Goal: Task Accomplishment & Management: Contribute content

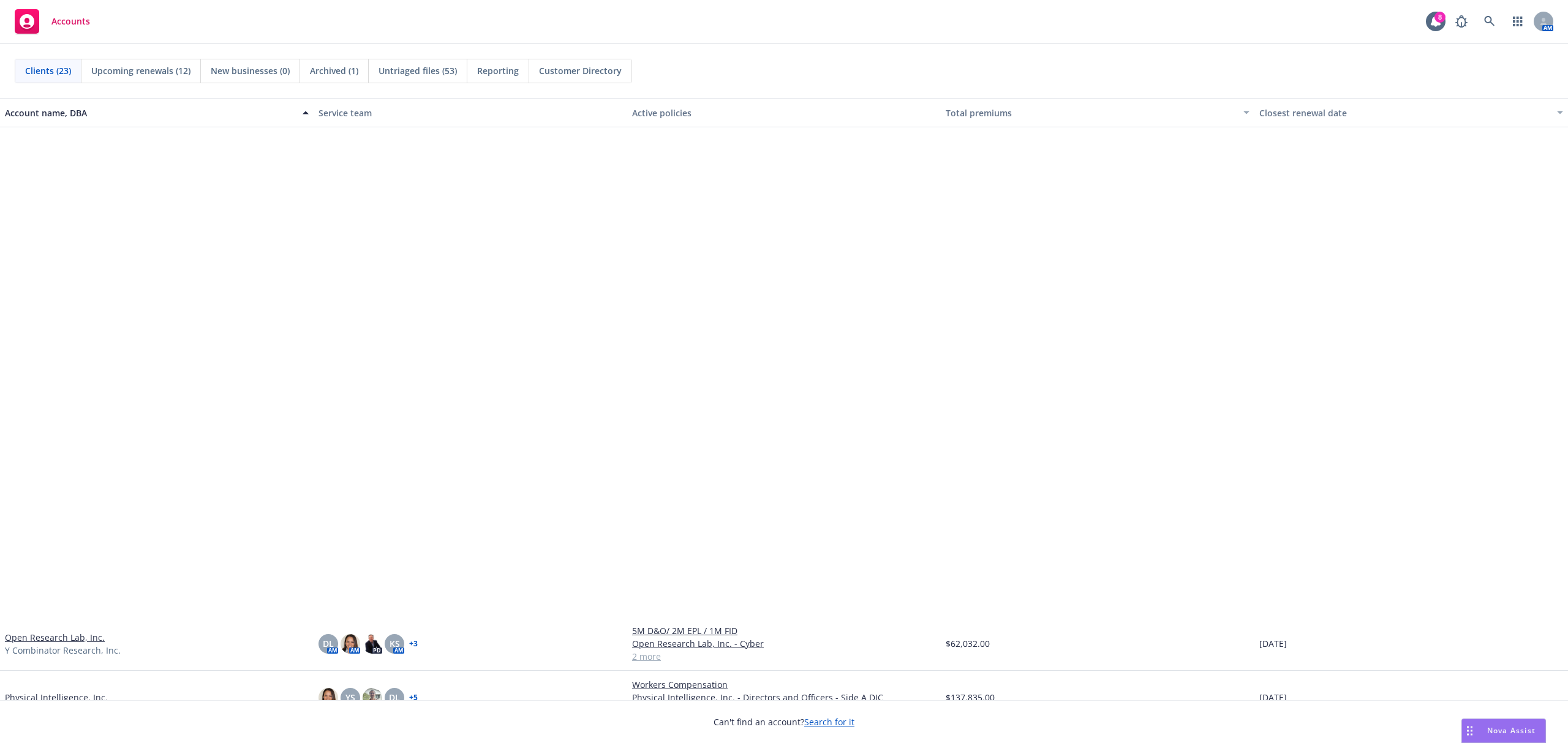
scroll to position [554, 0]
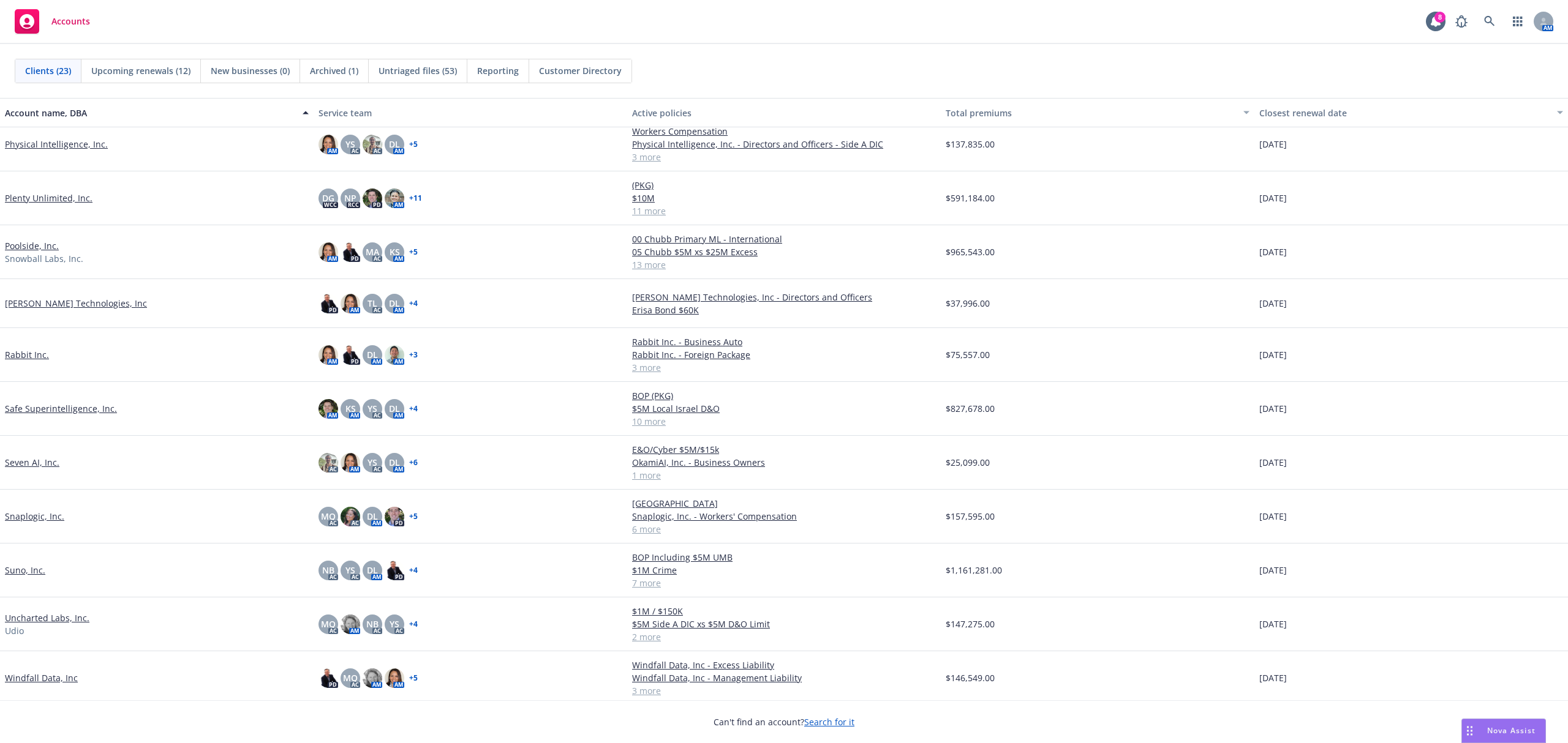
click at [48, 456] on div "Seven AI, Inc." at bounding box center [157, 463] width 313 height 54
click at [45, 462] on link "Seven AI, Inc." at bounding box center [31, 463] width 54 height 13
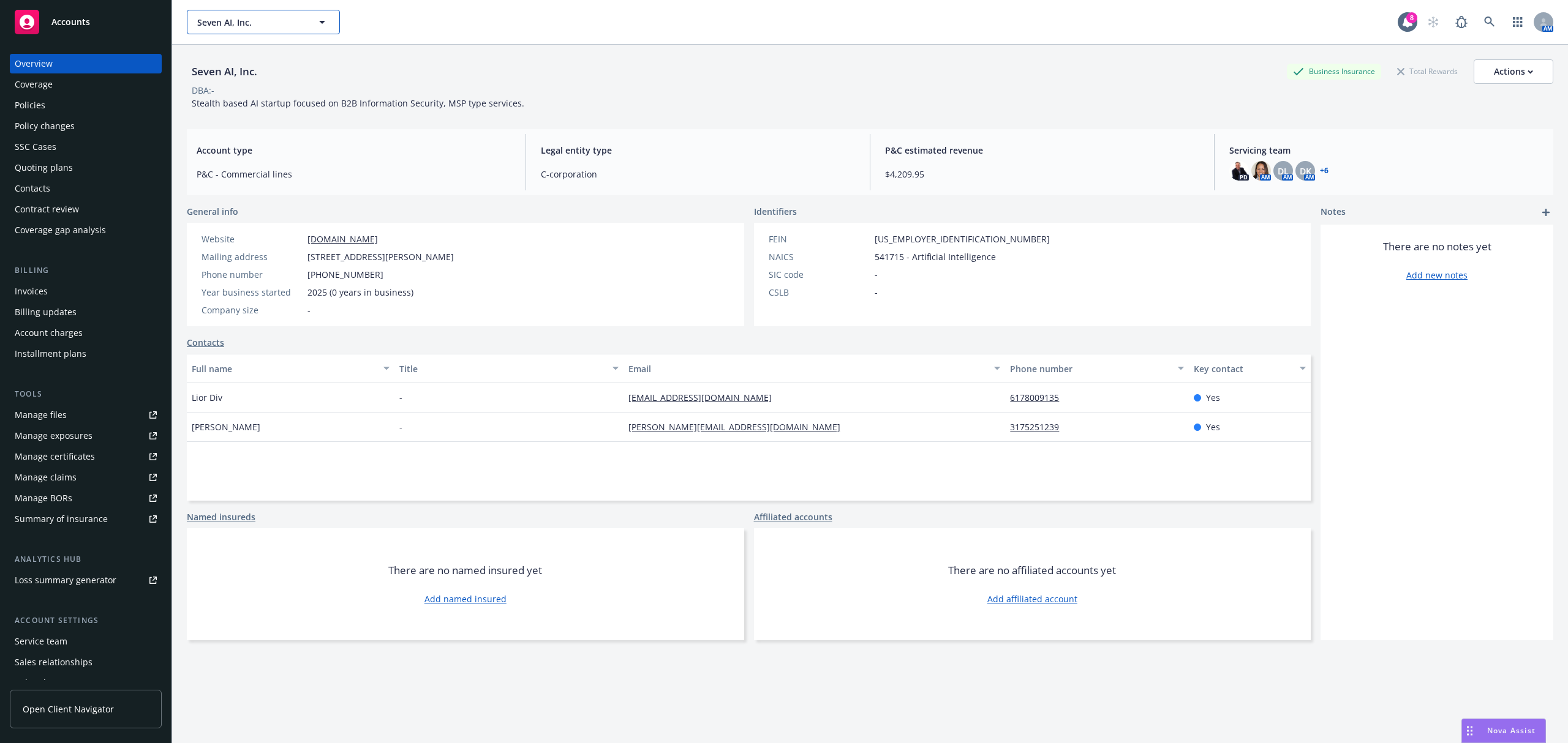
click at [248, 17] on span "Seven AI, Inc." at bounding box center [250, 22] width 106 height 13
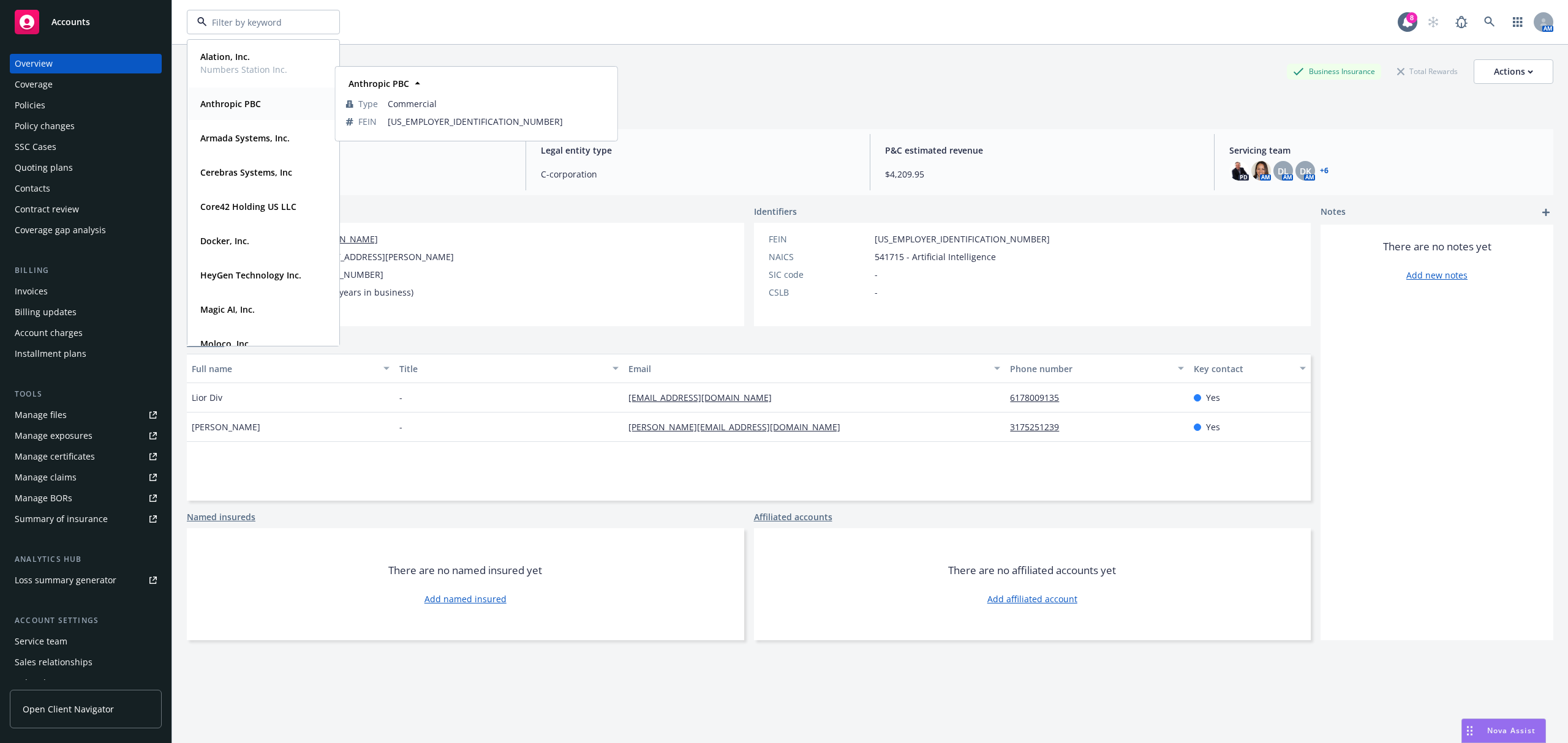
click at [248, 103] on strong "Anthropic PBC" at bounding box center [231, 104] width 61 height 12
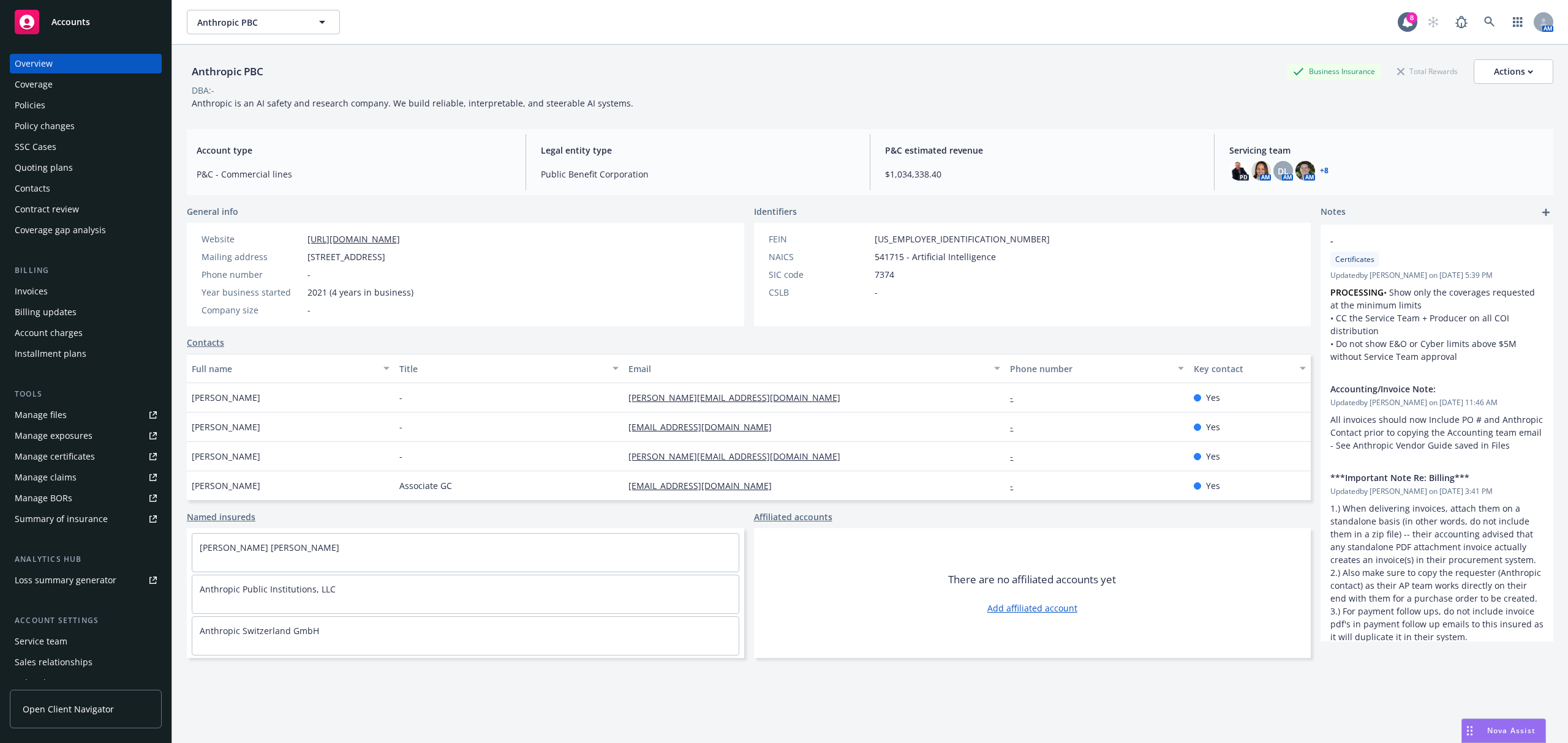
click at [50, 105] on div "Policies" at bounding box center [85, 105] width 142 height 20
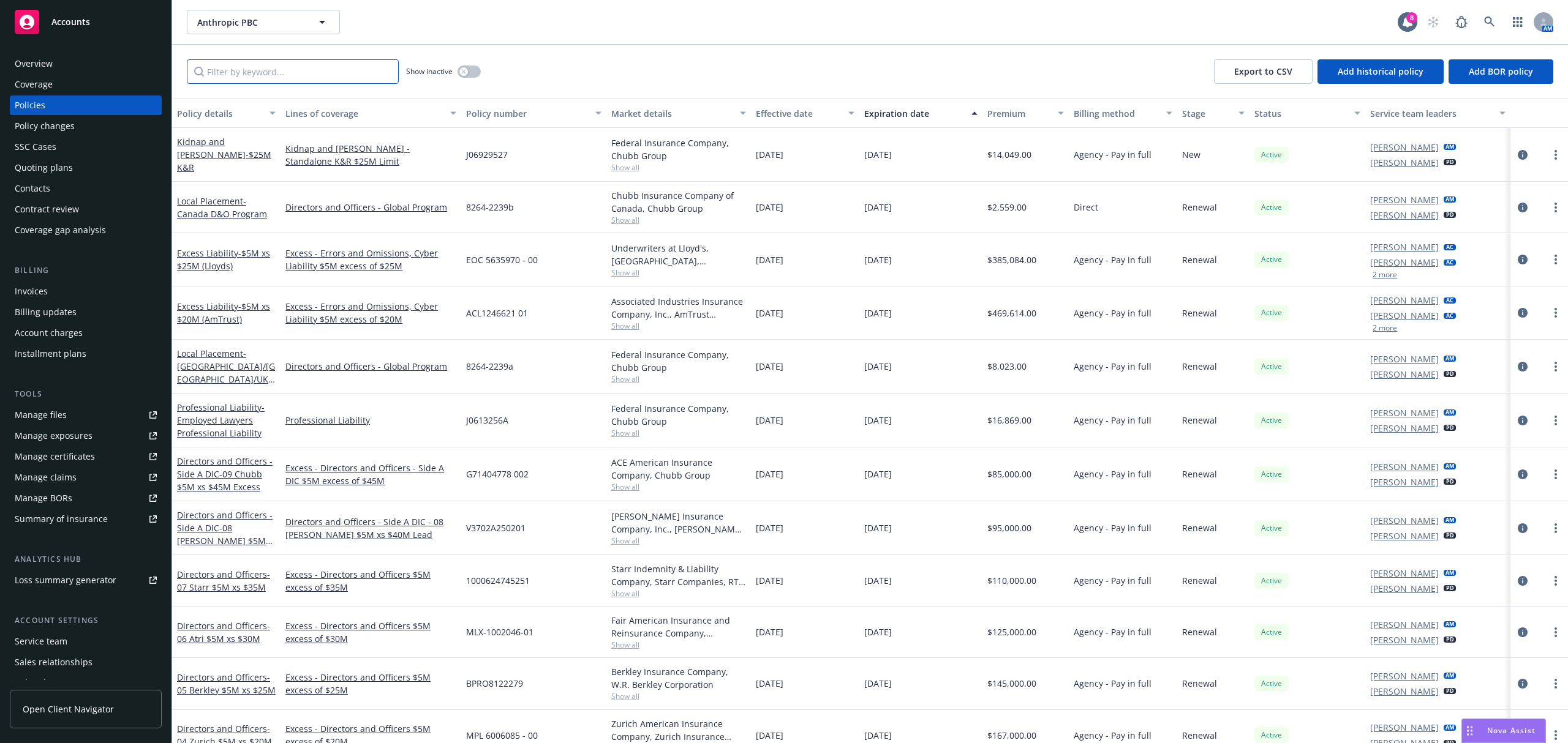
click at [294, 77] on input "Filter by keyword..." at bounding box center [292, 71] width 212 height 24
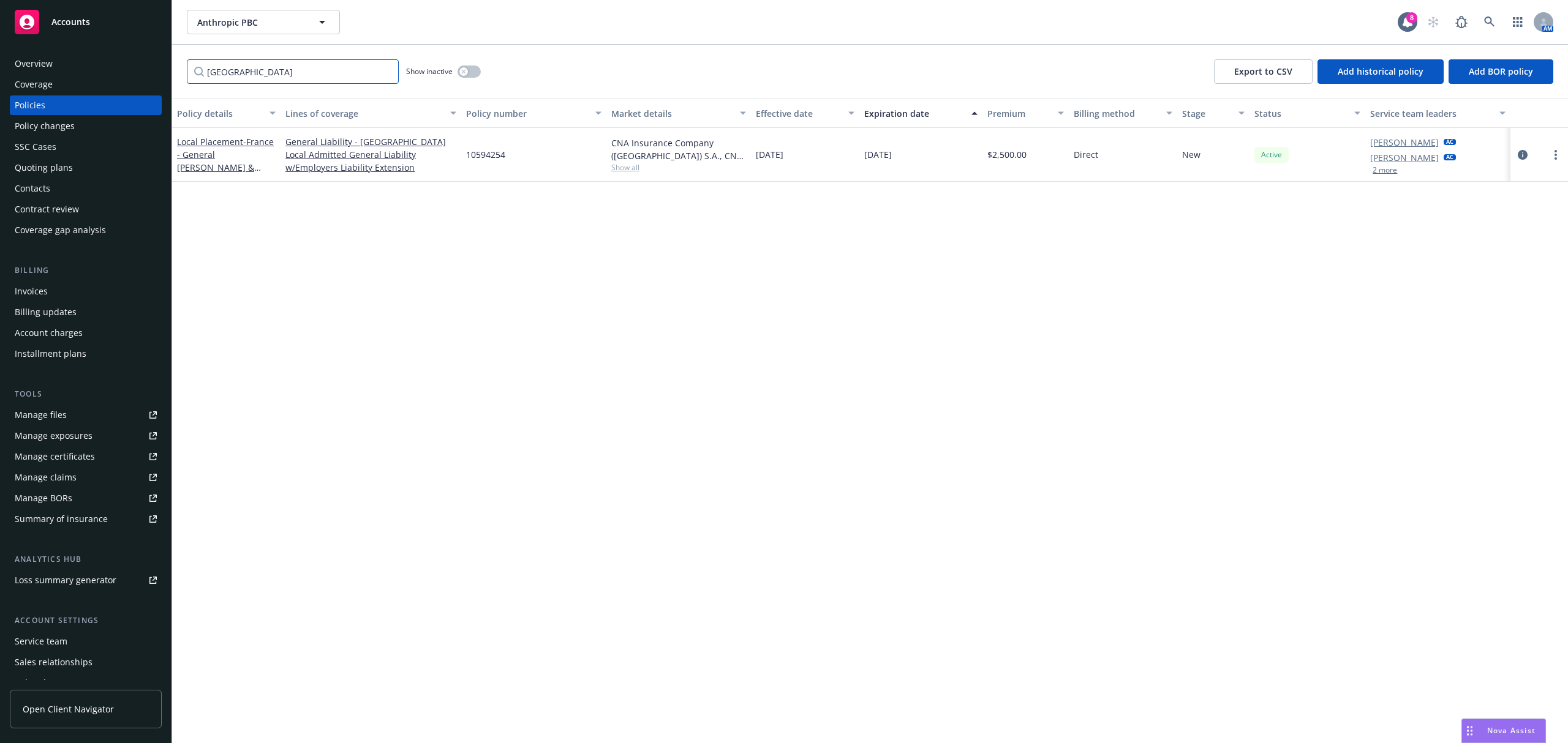
type input "france"
click at [1518, 155] on icon "circleInformation" at bounding box center [1523, 155] width 10 height 10
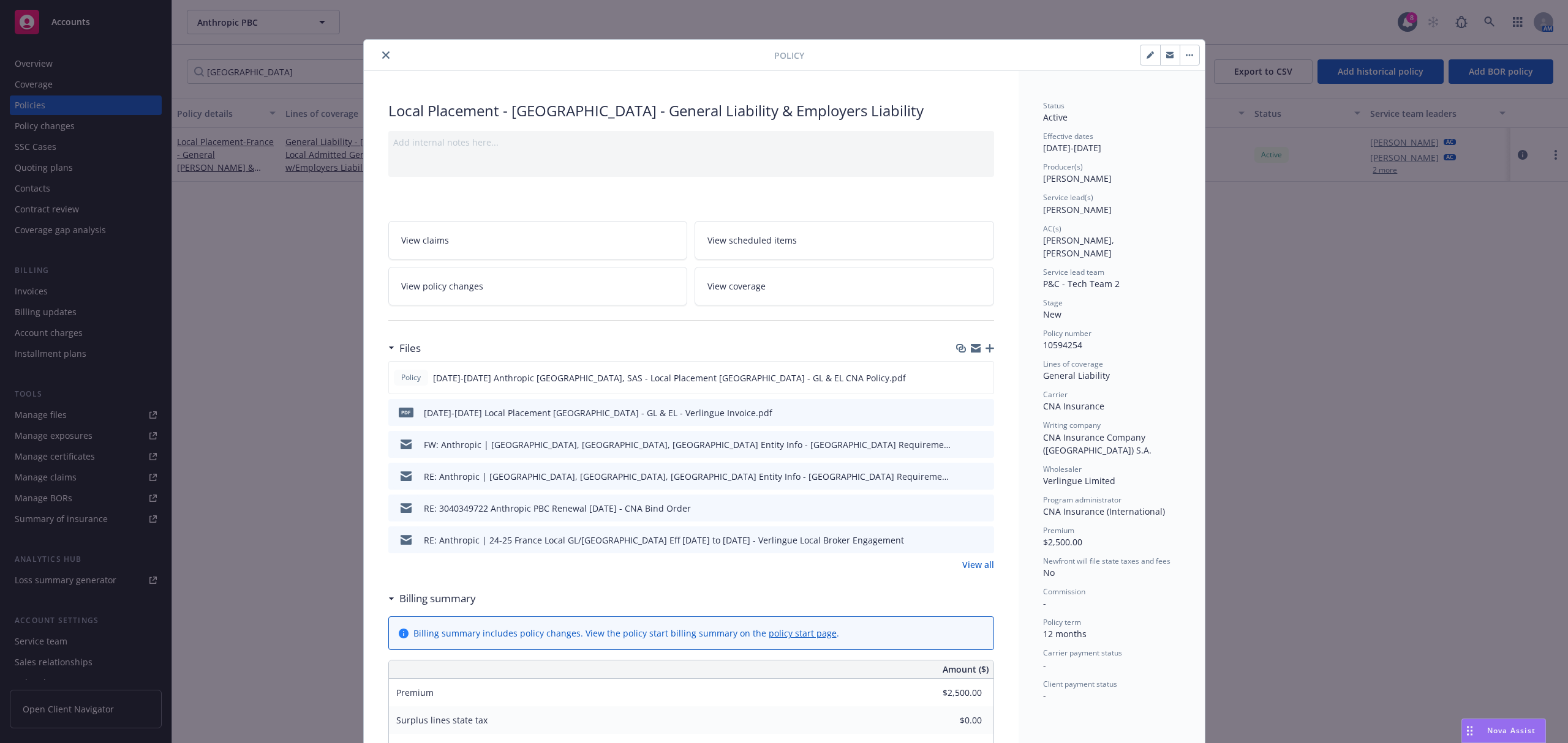
click at [1147, 54] on icon "button" at bounding box center [1149, 55] width 6 height 6
select select "NEW"
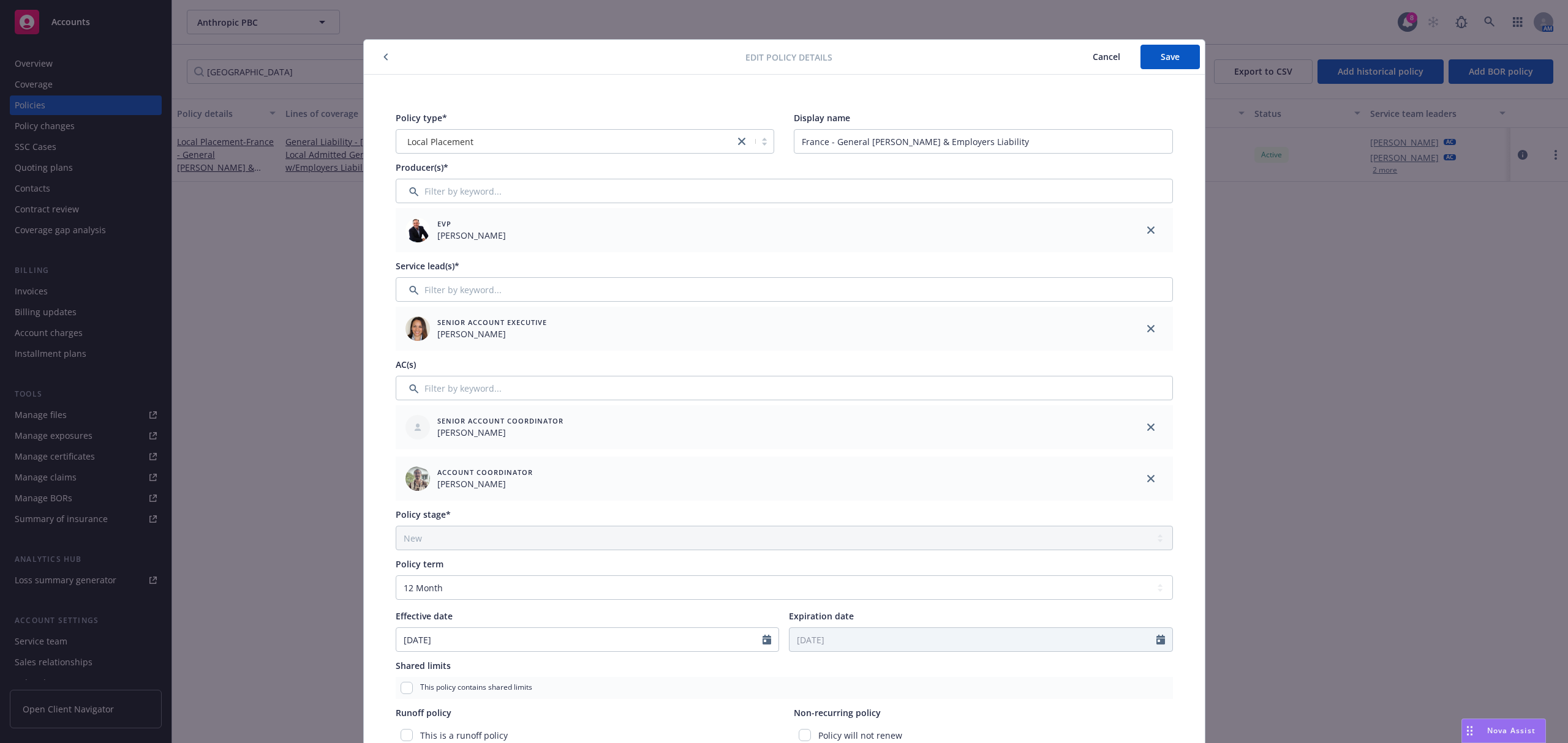
scroll to position [79, 0]
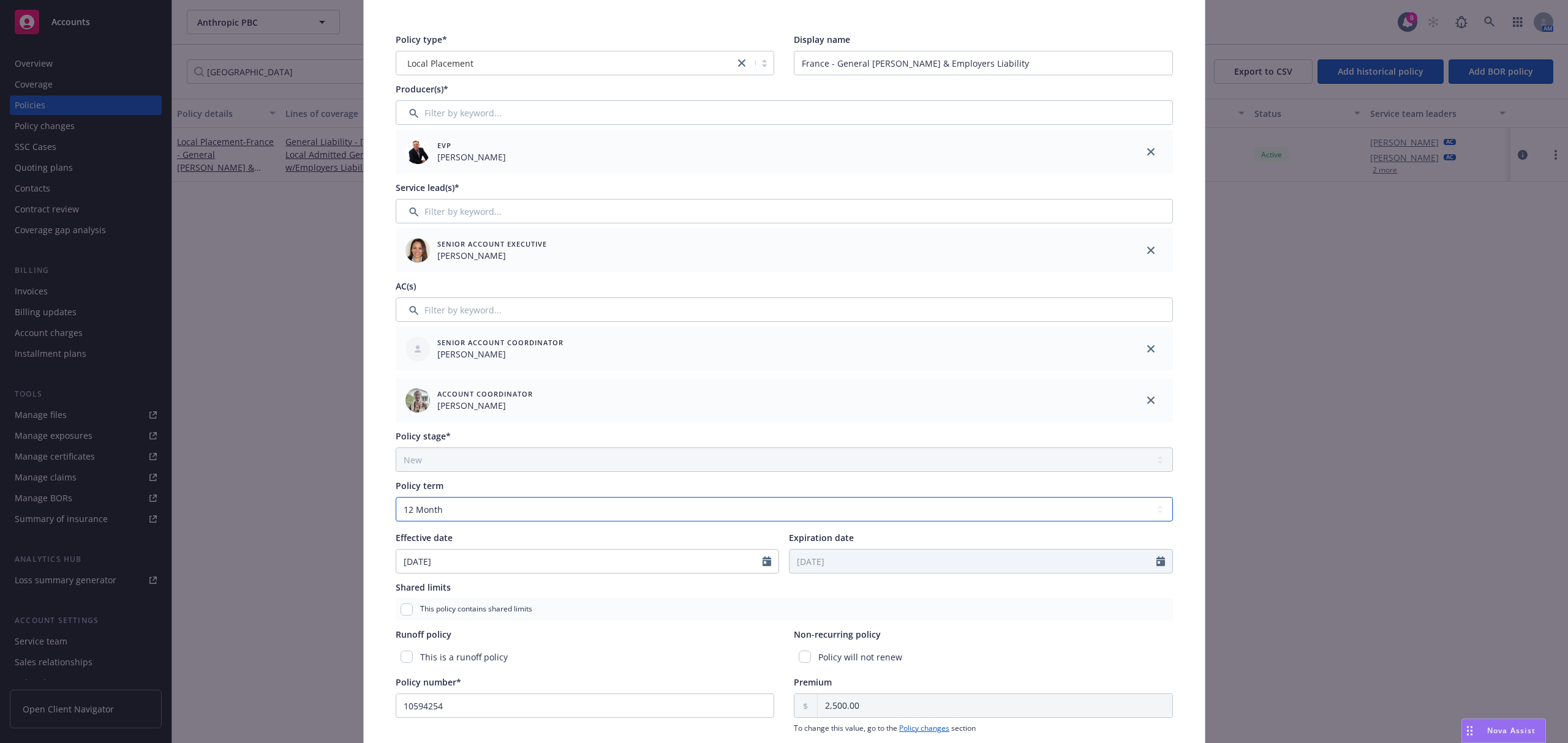
click at [611, 508] on select "Select policy term 12 Month 6 Month 4 Month 3 Month 2 Month 1 Month 36 Month (3…" at bounding box center [785, 509] width 777 height 24
select select "other"
click at [396, 497] on select "Select policy term 12 Month 6 Month 4 Month 3 Month 2 Month 1 Month 36 Month (3…" at bounding box center [785, 509] width 777 height 24
click at [808, 558] on input "Expiration date" at bounding box center [973, 562] width 367 height 24
select select "8"
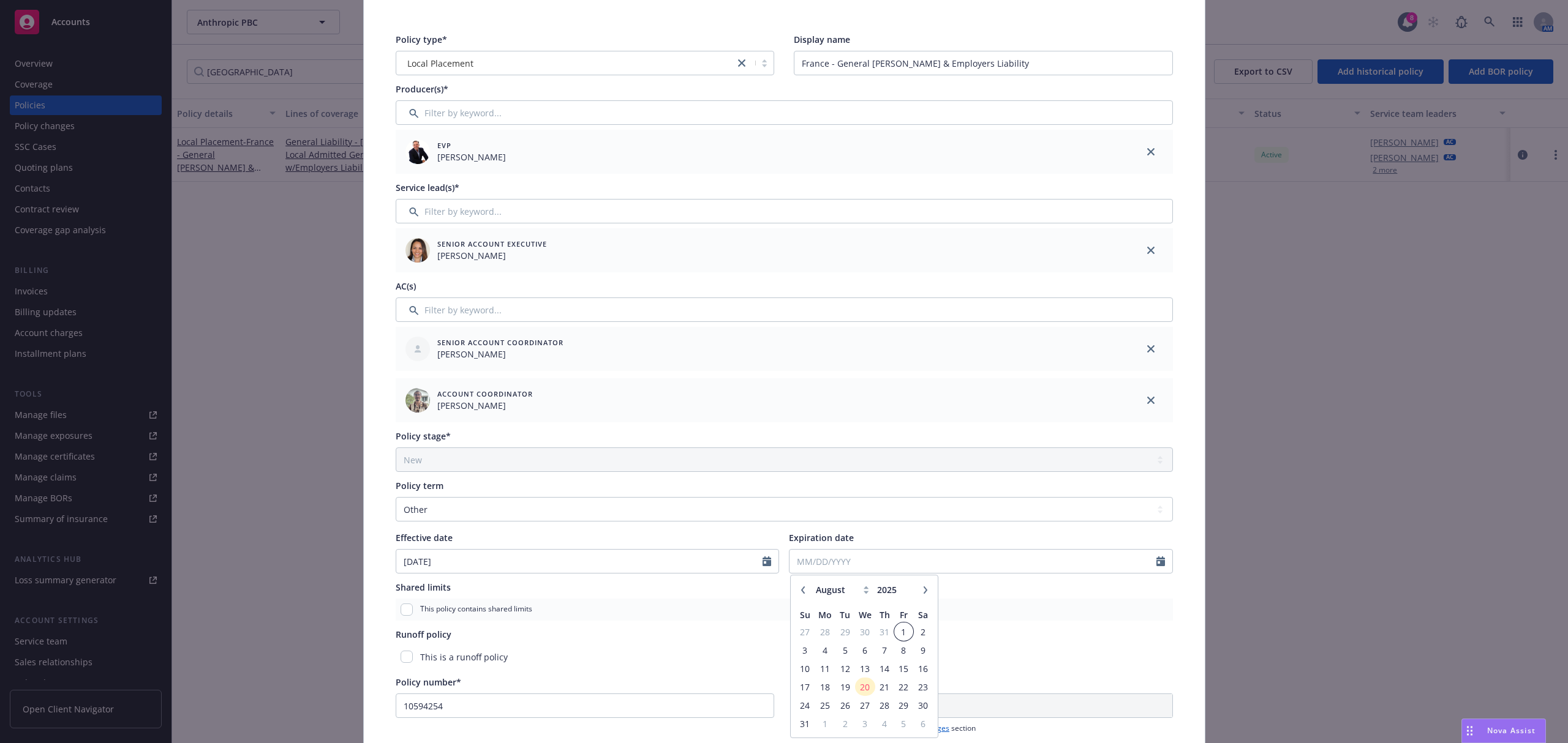
click at [899, 633] on span "1" at bounding box center [903, 632] width 16 height 15
type input "08/01/2025"
click at [832, 559] on input "08/01/2025" at bounding box center [973, 562] width 367 height 24
select select "8"
type input "2026"
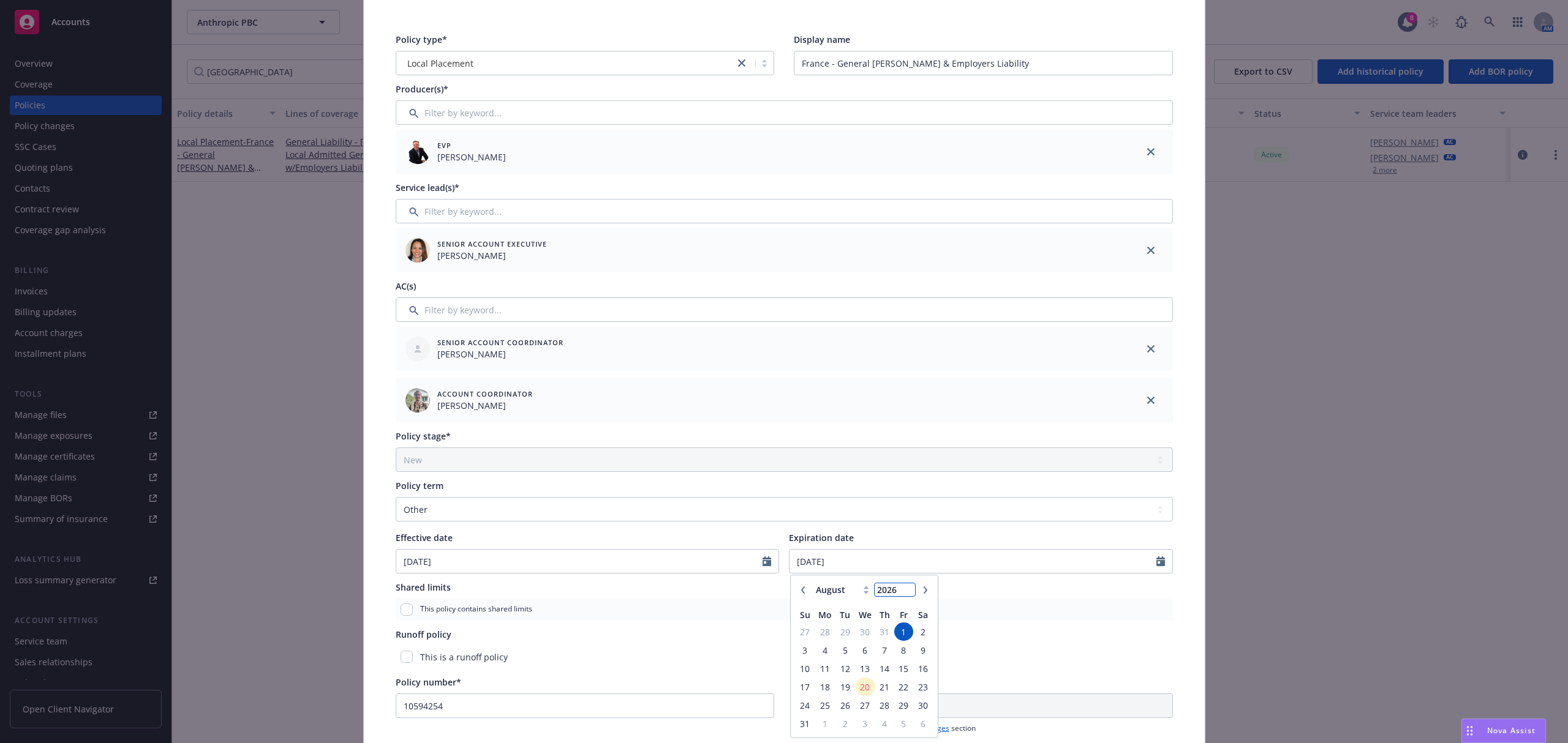
click at [904, 586] on input "2026" at bounding box center [894, 590] width 40 height 13
click at [914, 627] on span "1" at bounding box center [922, 632] width 16 height 15
type input "08/01/2026"
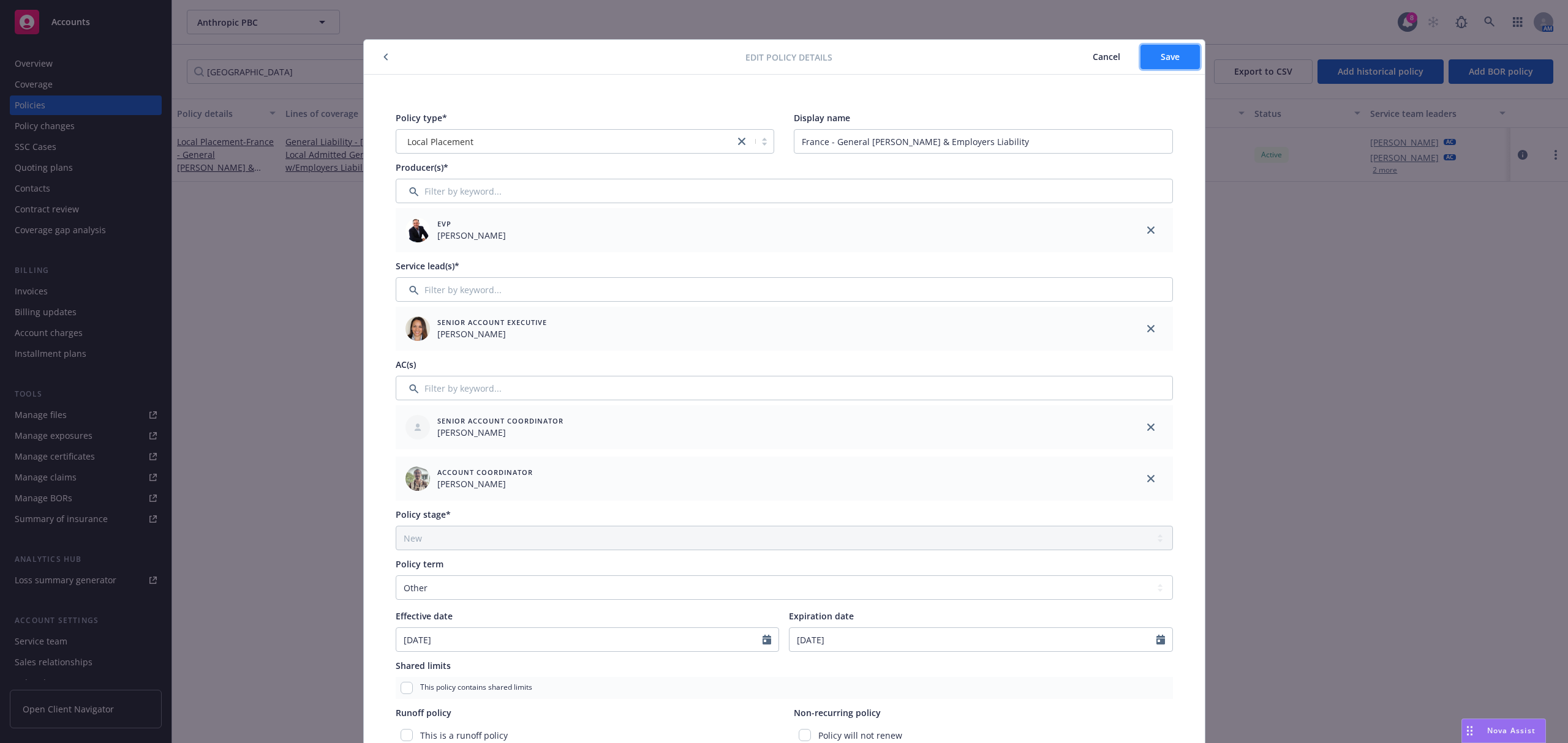
click at [1176, 47] on button "Save" at bounding box center [1170, 56] width 60 height 24
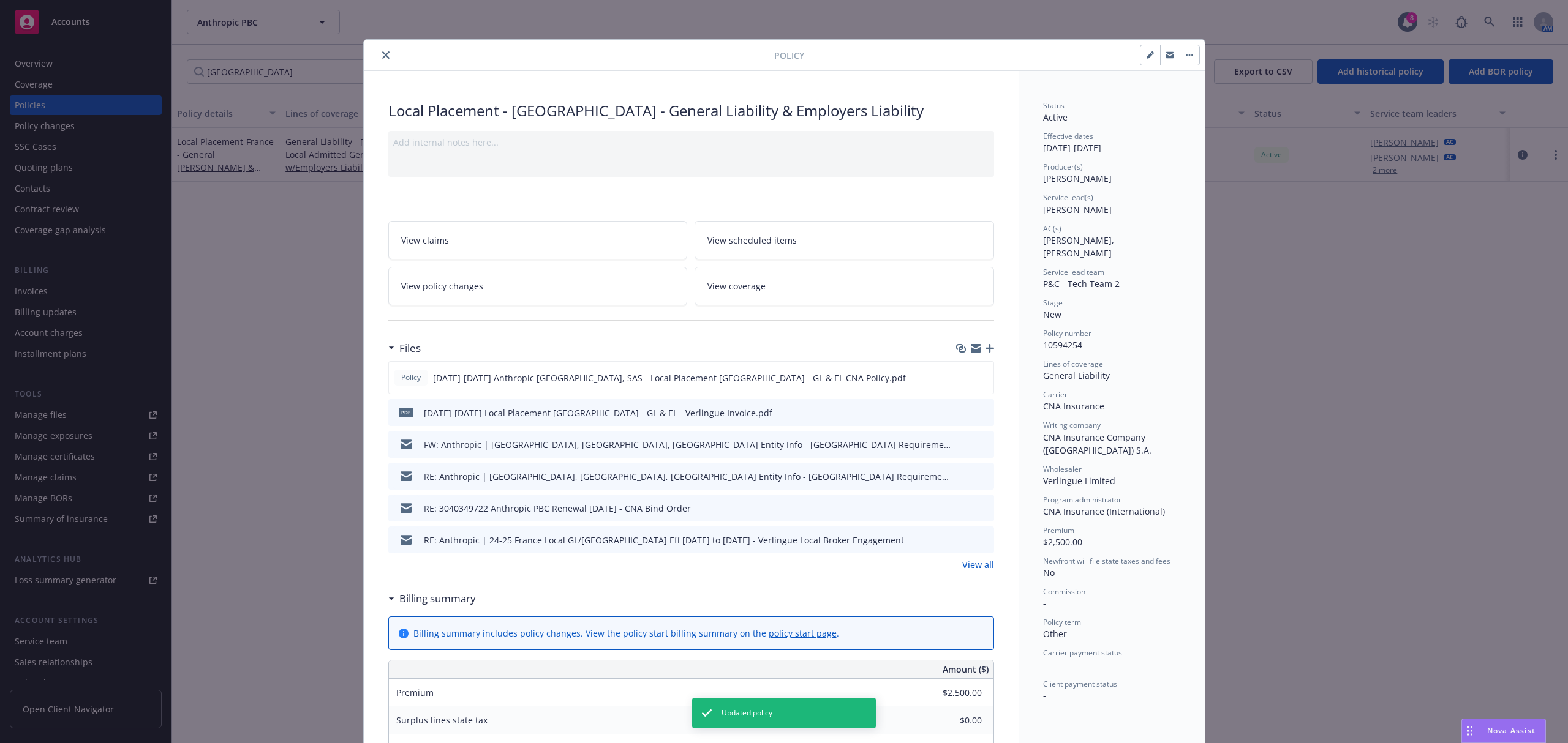
click at [372, 50] on div at bounding box center [572, 55] width 406 height 14
click at [383, 54] on button "close" at bounding box center [386, 55] width 14 height 14
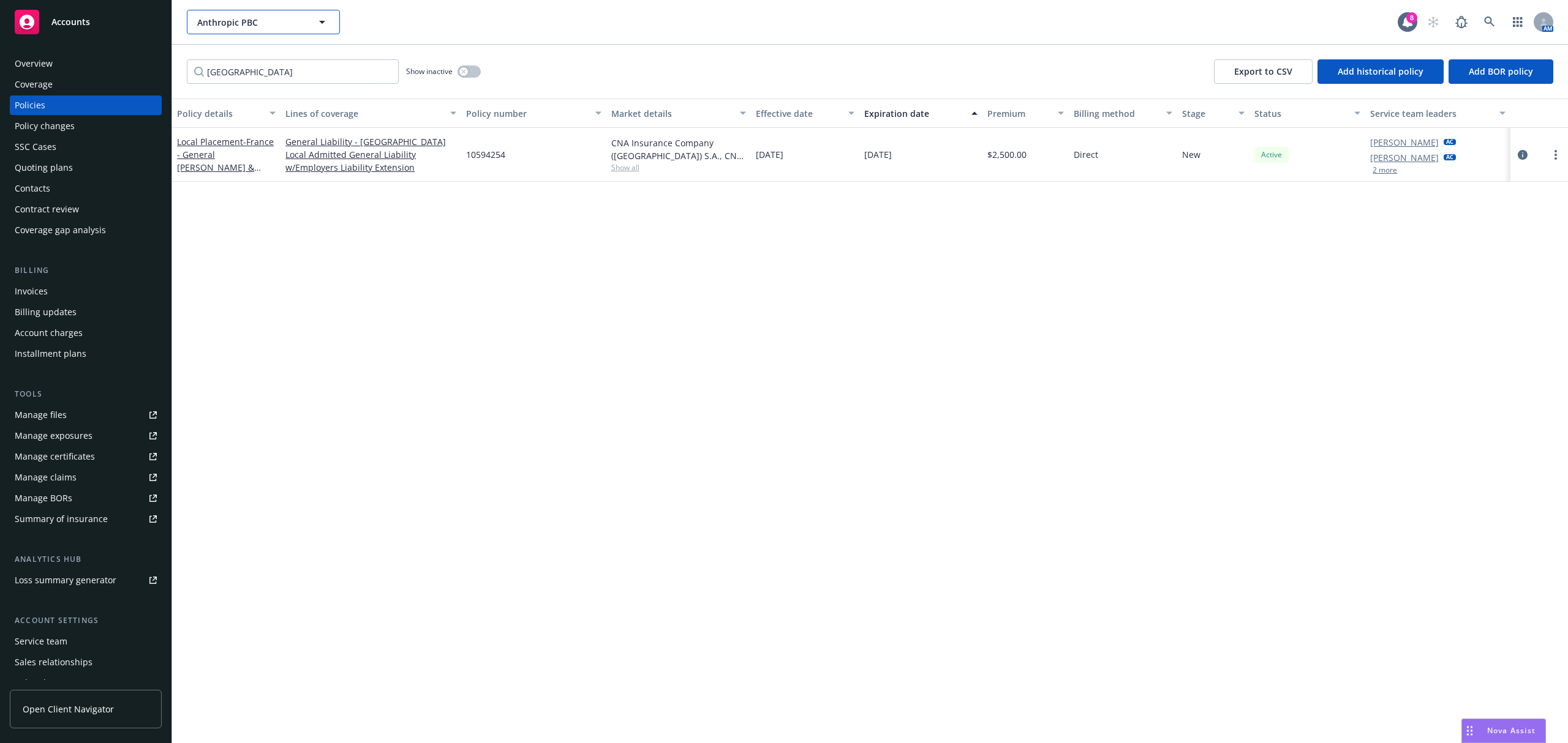
click at [290, 13] on button "Anthropic PBC" at bounding box center [264, 22] width 153 height 24
click at [290, 236] on div "Policy details Lines of coverage Policy number Market details Effective date Ex…" at bounding box center [871, 421] width 1396 height 645
click at [312, 69] on input "france" at bounding box center [292, 71] width 212 height 24
click at [258, 20] on span "Anthropic PBC" at bounding box center [250, 22] width 106 height 13
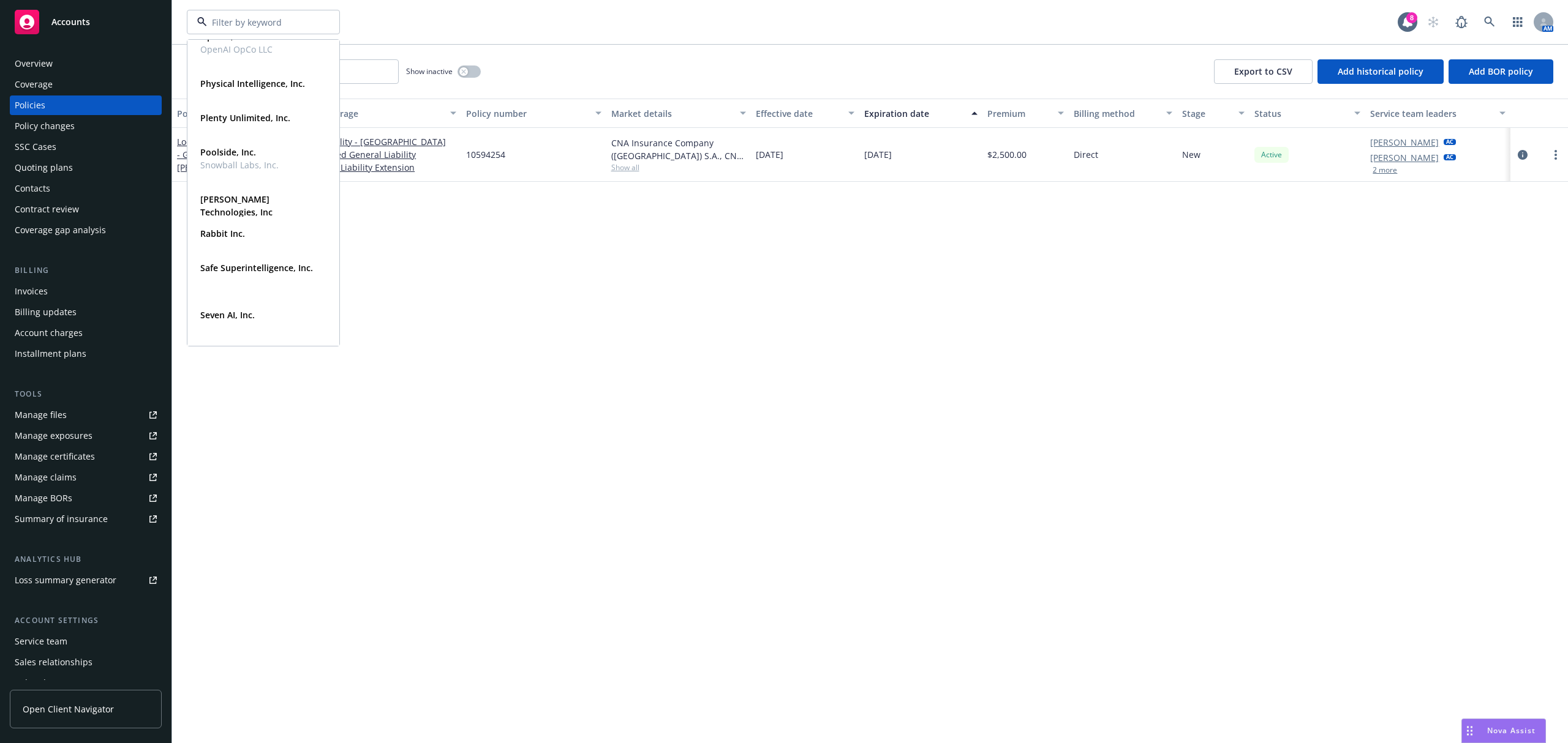
scroll to position [402, 0]
click at [243, 83] on strong "Physical Intelligence, Inc." at bounding box center [253, 83] width 105 height 12
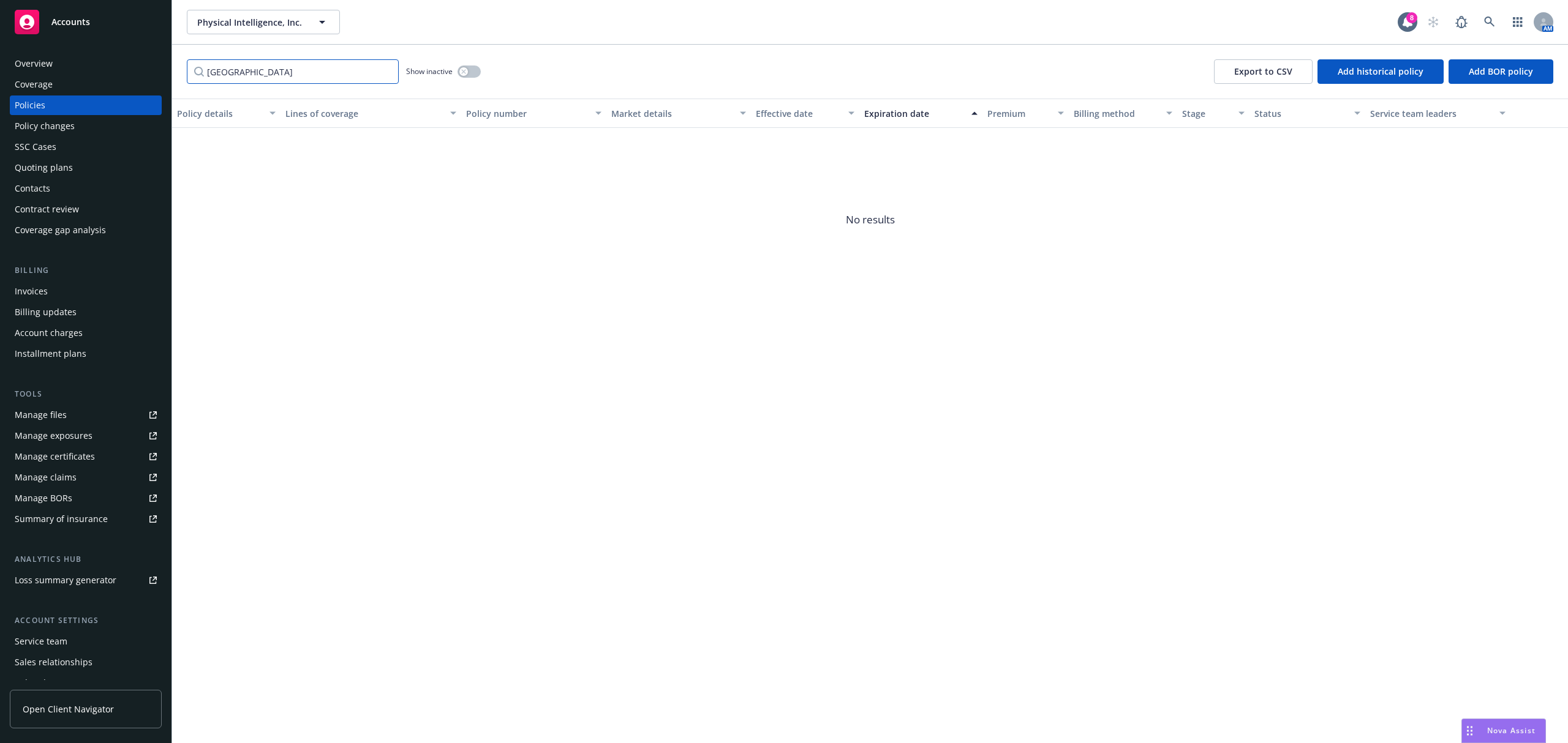
click at [383, 77] on input "france" at bounding box center [292, 71] width 212 height 24
click at [385, 71] on input "france" at bounding box center [292, 71] width 212 height 24
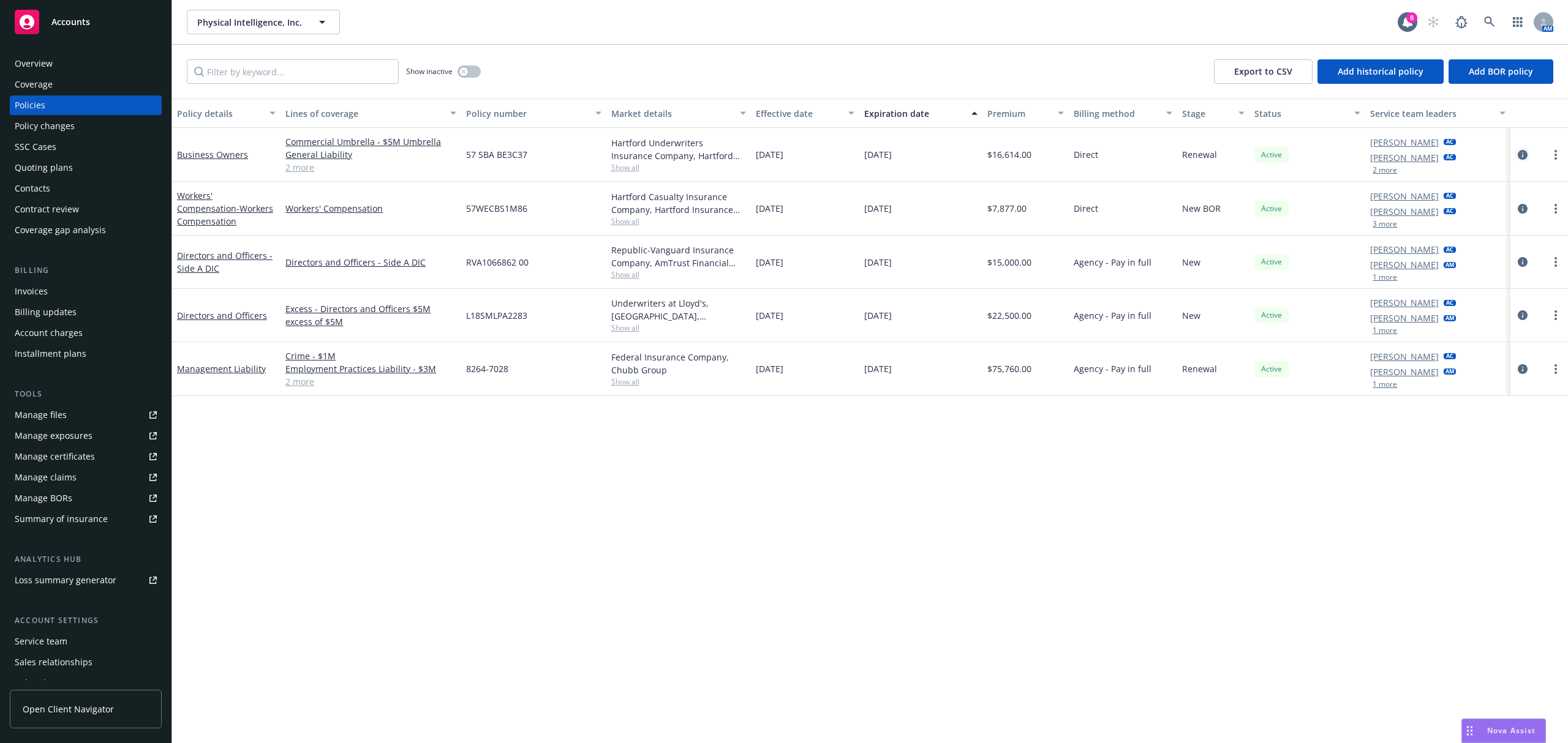
click at [1522, 153] on icon "circleInformation" at bounding box center [1523, 155] width 10 height 10
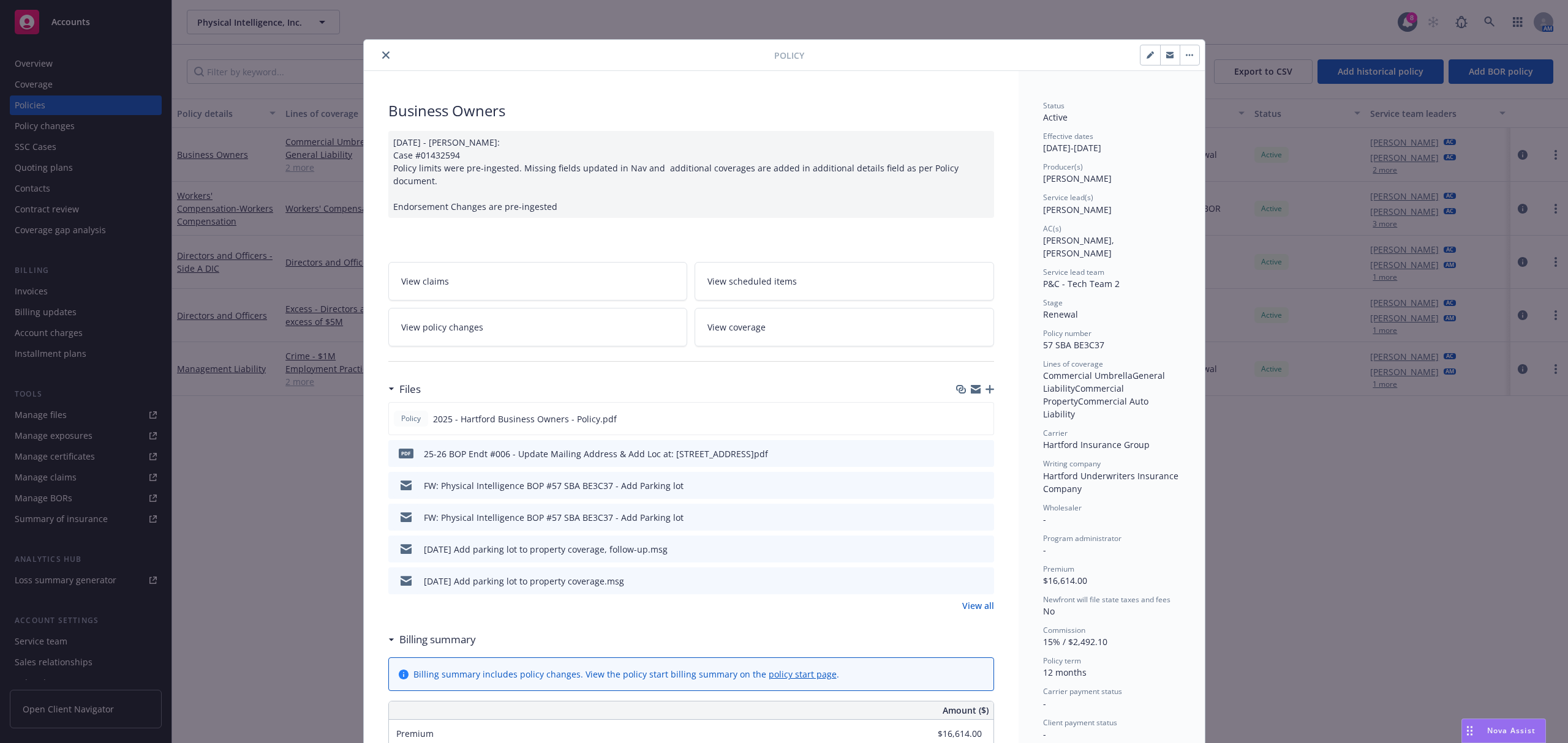
click at [973, 600] on link "View all" at bounding box center [978, 606] width 32 height 13
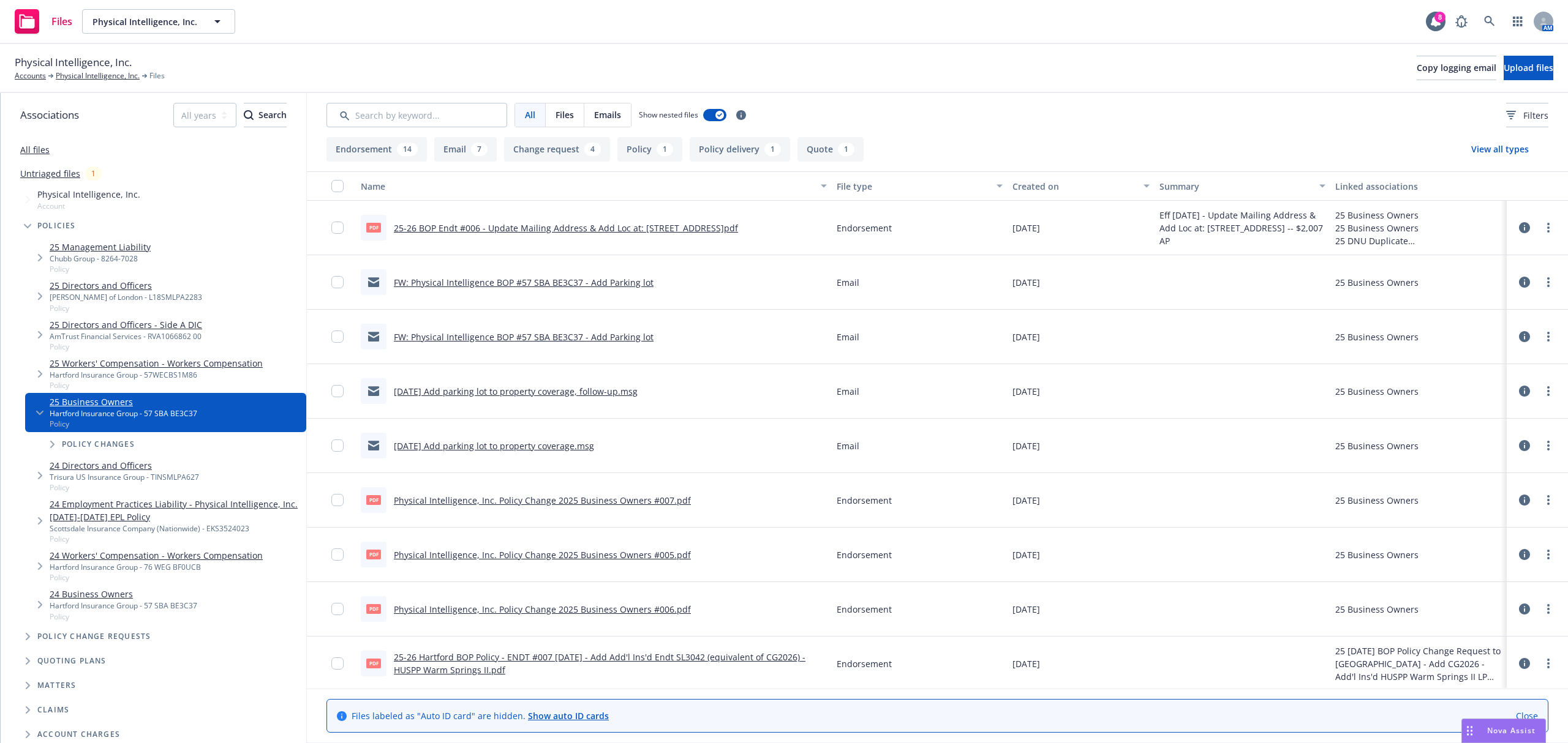
click at [771, 354] on div "FW: Physical Intelligence BOP #57 SBA BE3C37 - Add Parking lot" at bounding box center [594, 337] width 476 height 54
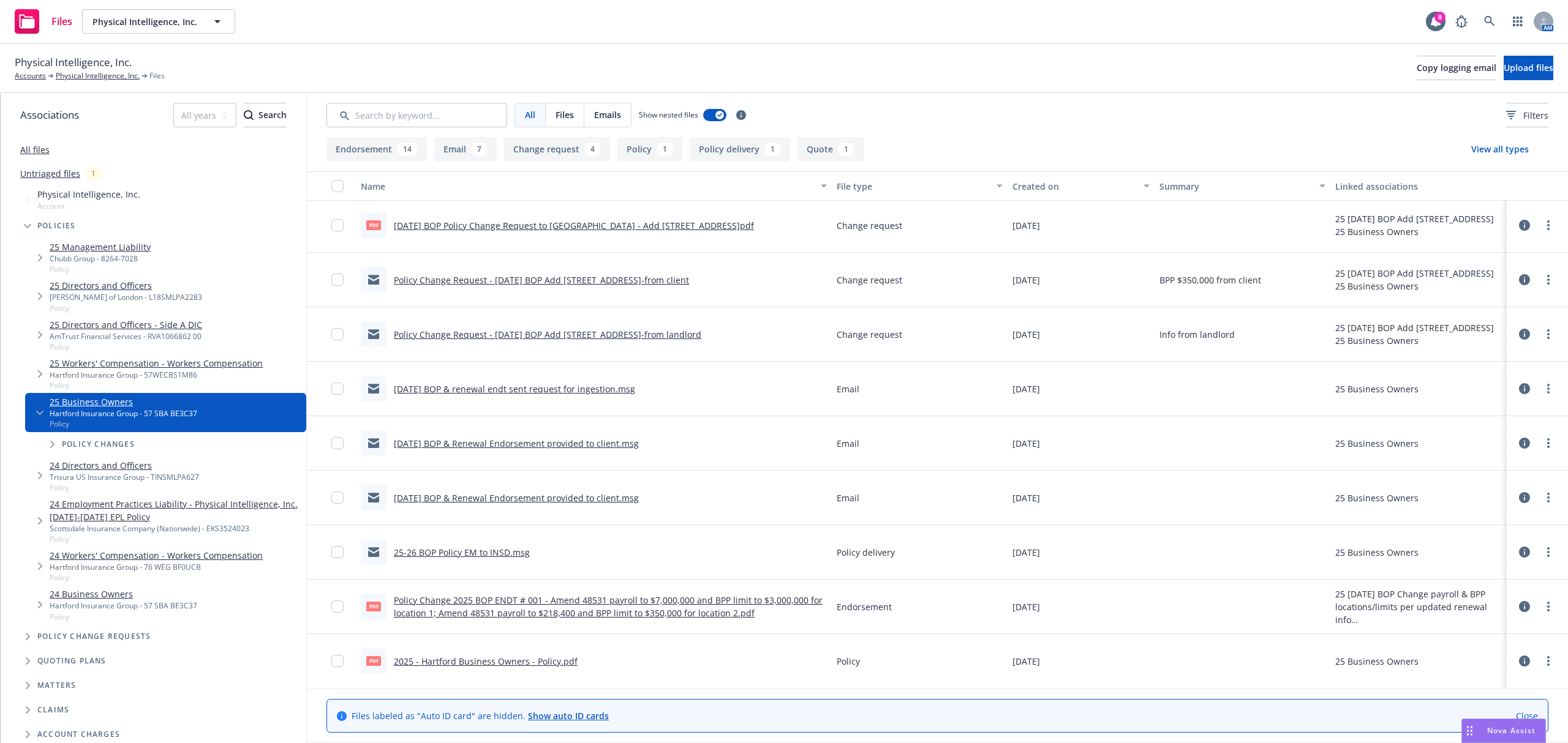
scroll to position [1029, 0]
click at [551, 664] on link "2025 - Hartford Business Owners - Policy.pdf" at bounding box center [486, 661] width 184 height 12
click at [73, 77] on link "Physical Intelligence, Inc." at bounding box center [98, 75] width 84 height 11
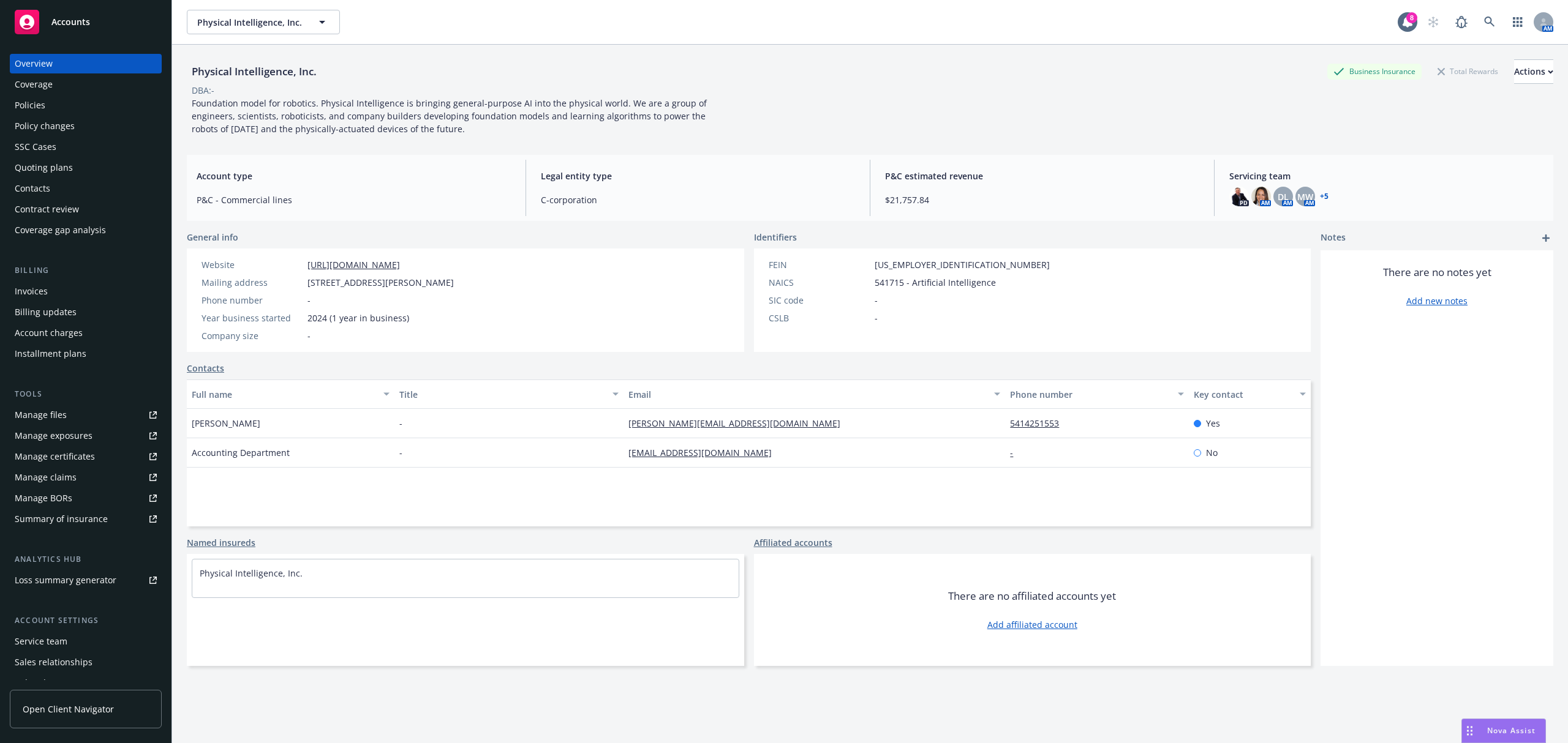
click at [79, 98] on div "Policies" at bounding box center [85, 105] width 142 height 20
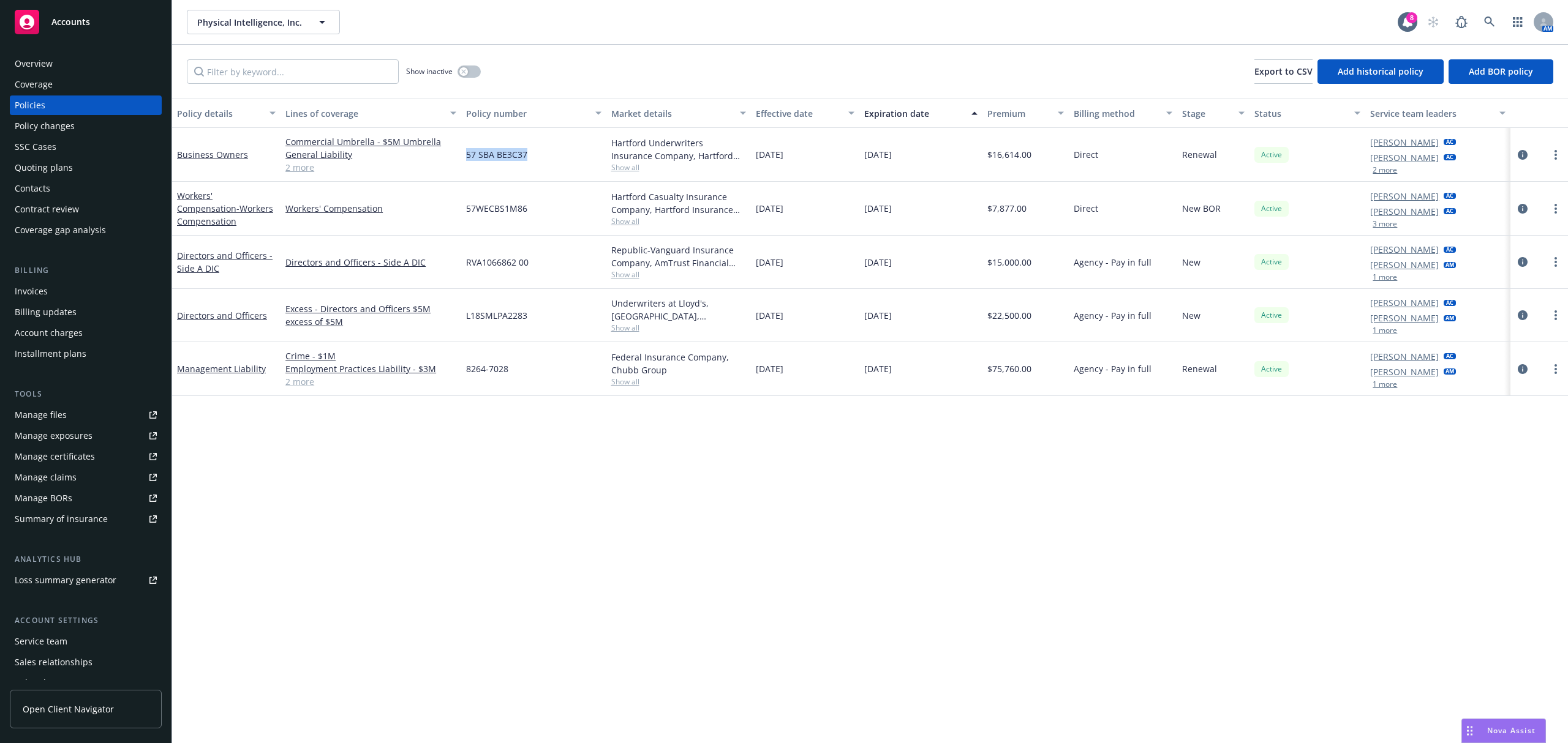
drag, startPoint x: 549, startPoint y: 162, endPoint x: 439, endPoint y: 165, distance: 110.0
click at [439, 165] on div "Business Owners Commercial Umbrella - $5M Umbrella General Liability Commercial…" at bounding box center [871, 155] width 1396 height 54
copy div "57 SBA BE3C37"
click at [294, 20] on span "Physical Intelligence, Inc." at bounding box center [250, 22] width 106 height 13
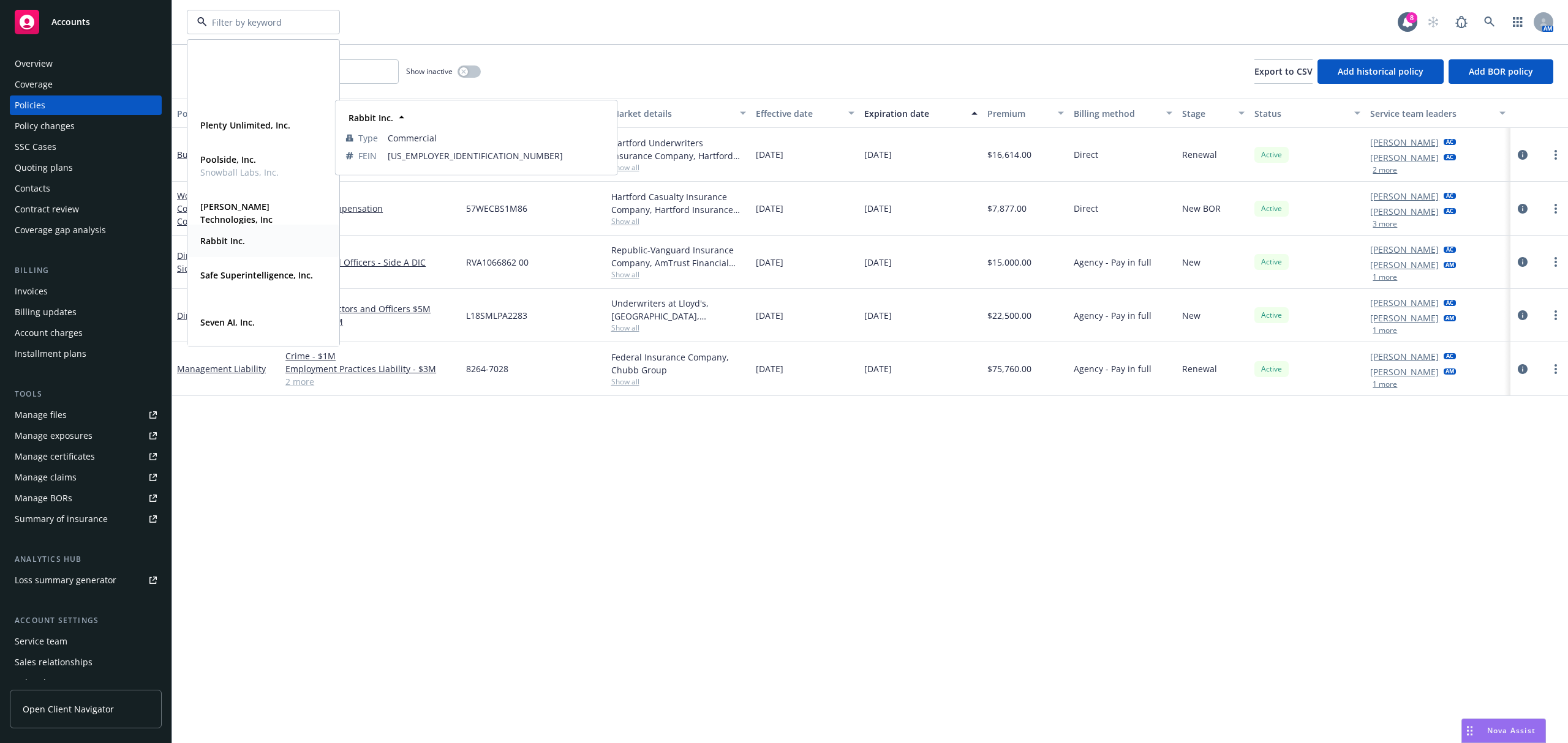
scroll to position [501, 0]
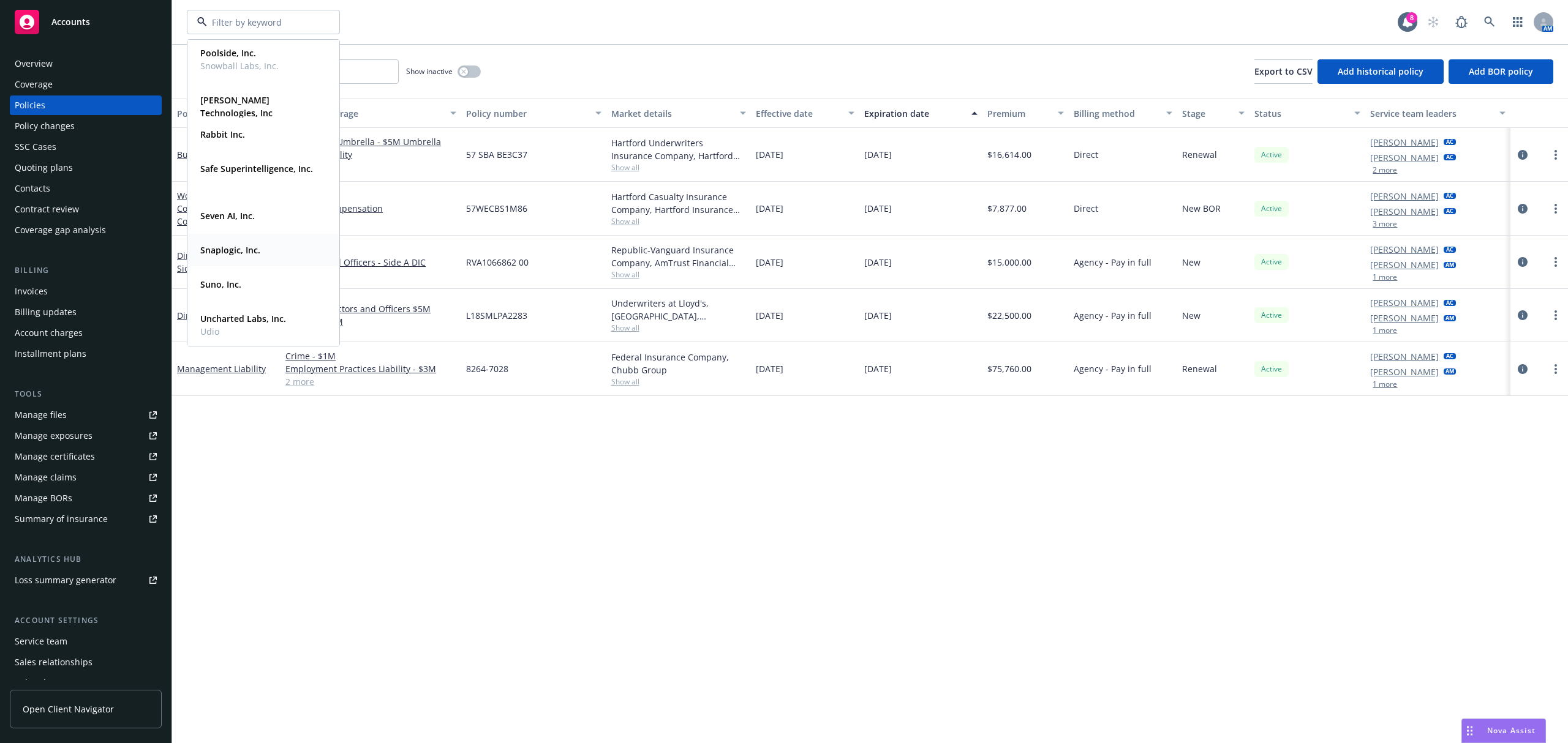
drag, startPoint x: 251, startPoint y: 250, endPoint x: 243, endPoint y: 229, distance: 22.5
click at [243, 229] on div "Seven AI, Inc. Type Commercial FEIN [US_EMPLOYER_IDENTIFICATION_NUMBER]" at bounding box center [264, 216] width 151 height 33
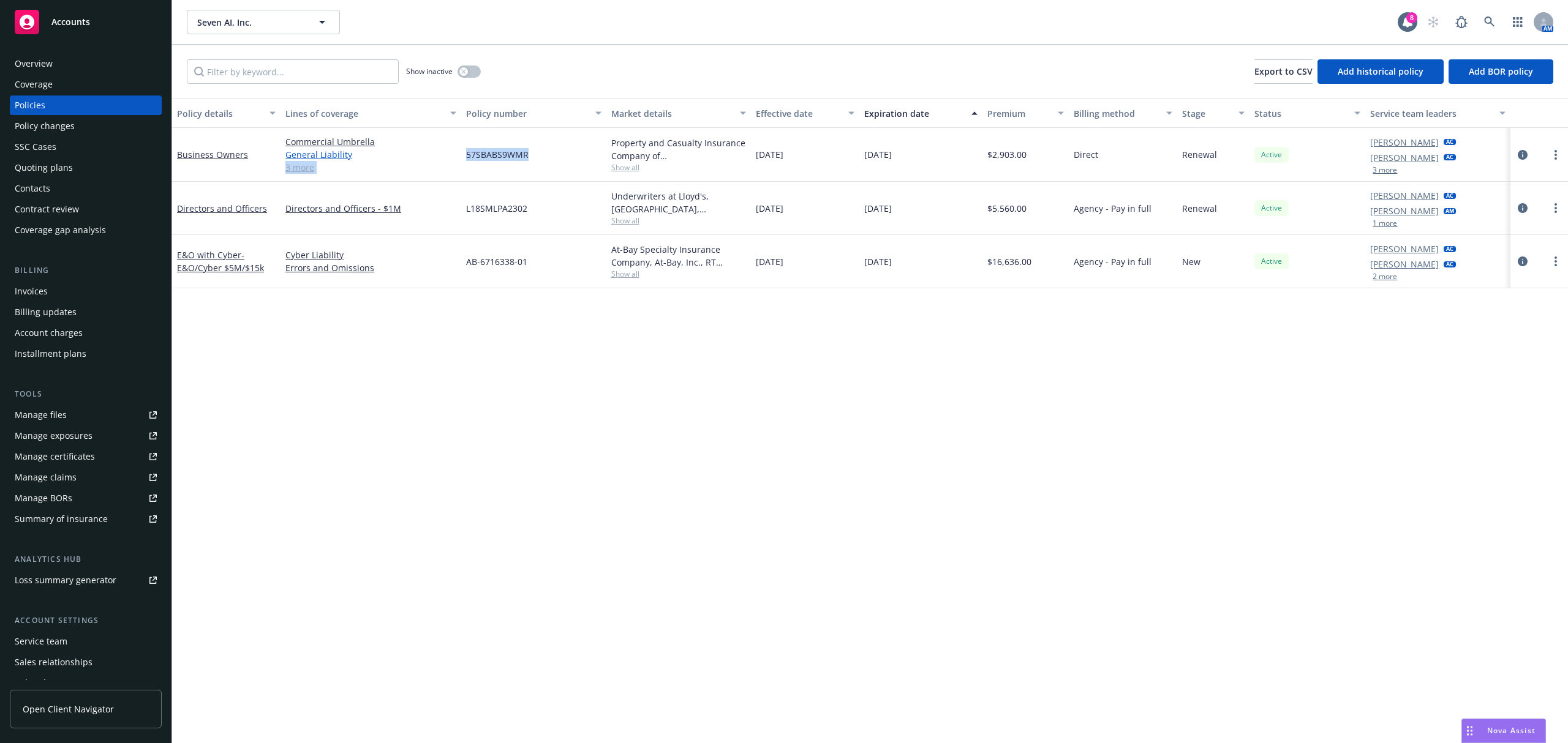
drag, startPoint x: 530, startPoint y: 152, endPoint x: 444, endPoint y: 151, distance: 86.0
click at [444, 151] on div "Business Owners Commercial Umbrella General Liability Employment Practices Liab…" at bounding box center [871, 155] width 1396 height 54
click at [511, 157] on span "57SBABS9WMR" at bounding box center [497, 155] width 62 height 13
click at [539, 157] on div "57SBABS9WMR" at bounding box center [534, 155] width 145 height 54
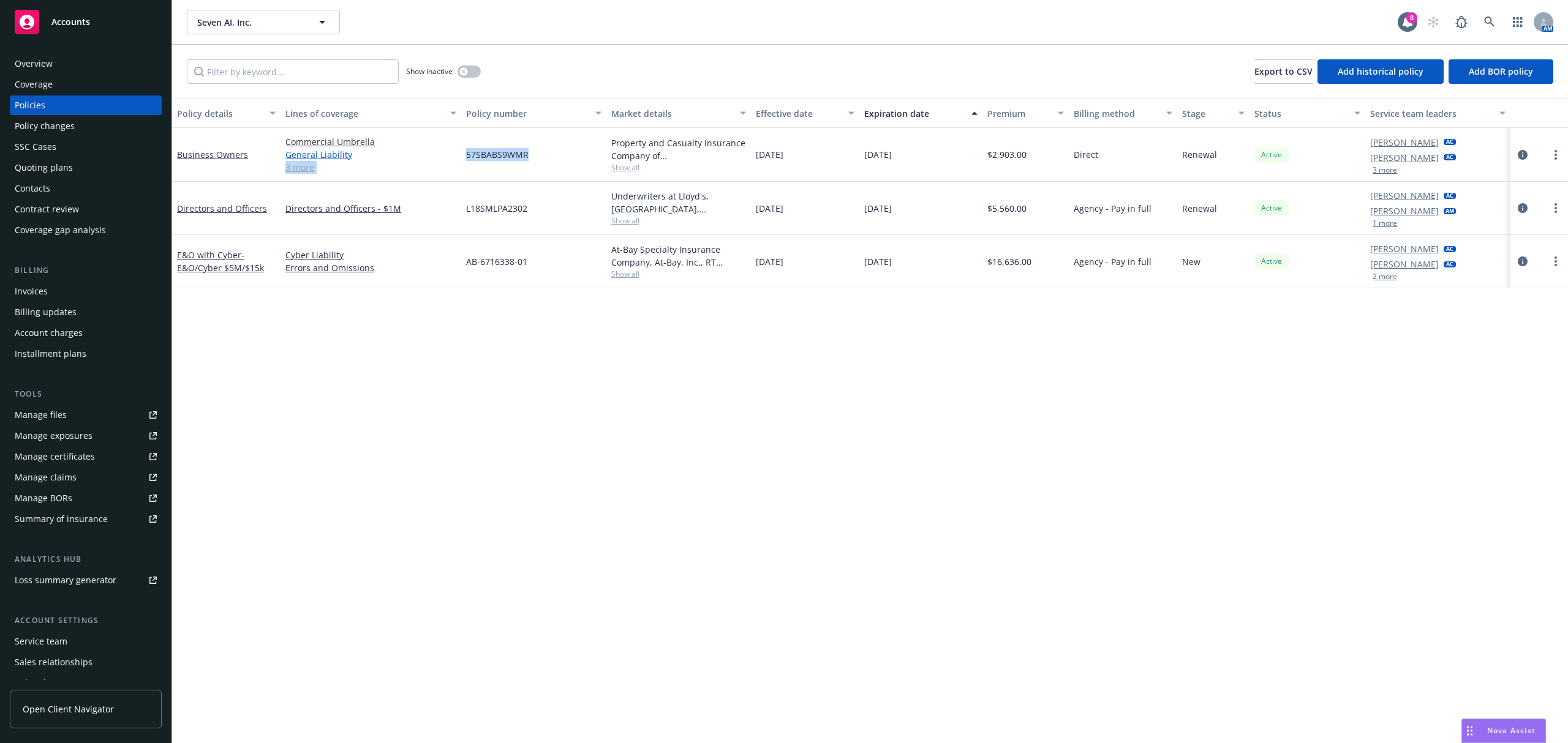
drag, startPoint x: 539, startPoint y: 157, endPoint x: 454, endPoint y: 160, distance: 85.1
click at [454, 160] on div "Business Owners Commercial Umbrella General Liability Employment Practices Liab…" at bounding box center [871, 155] width 1396 height 54
click at [496, 155] on span "57SBABS9WMR" at bounding box center [497, 155] width 62 height 13
click at [287, 25] on span "Seven AI, Inc." at bounding box center [250, 22] width 106 height 13
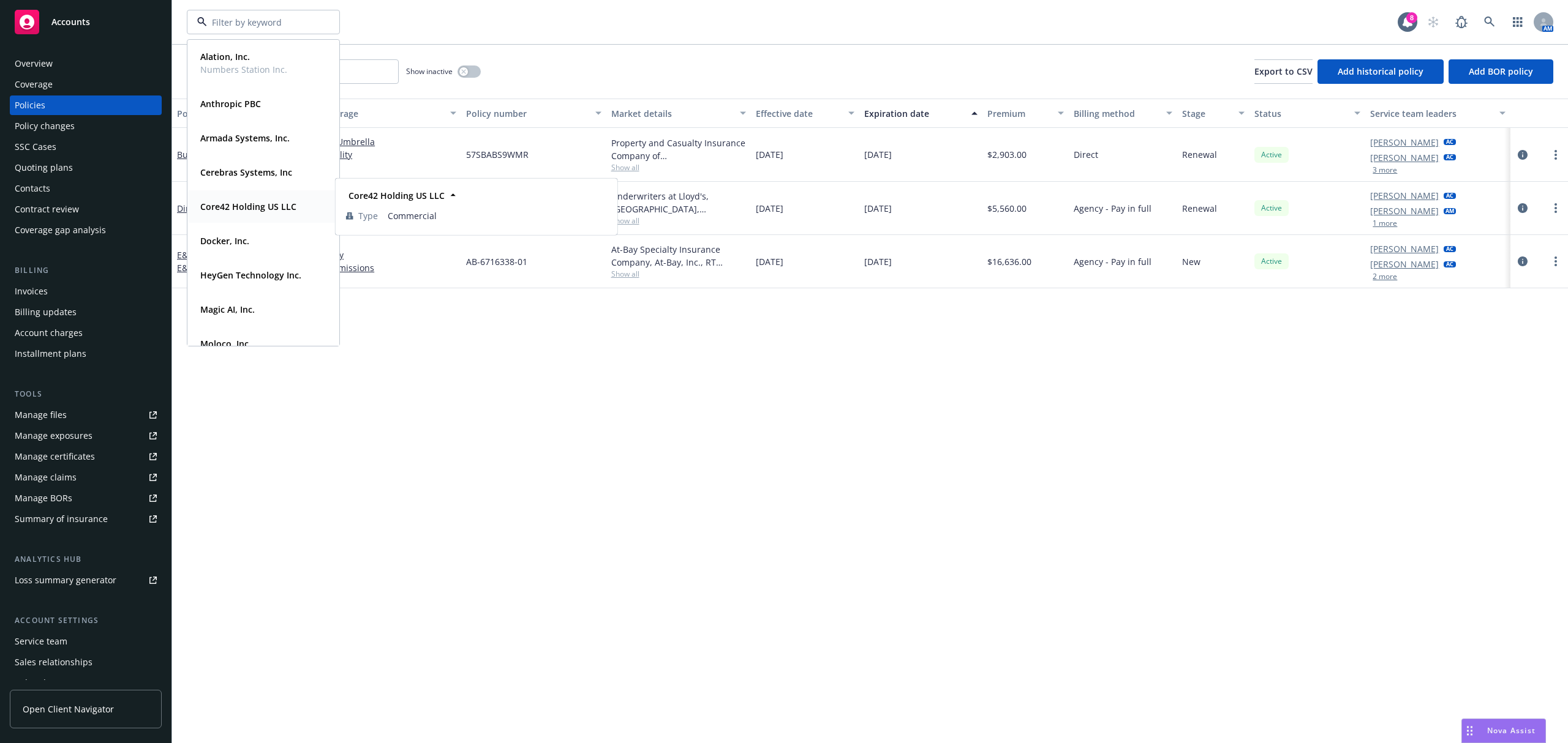
click at [265, 204] on strong "Core42 Holding US LLC" at bounding box center [248, 207] width 96 height 12
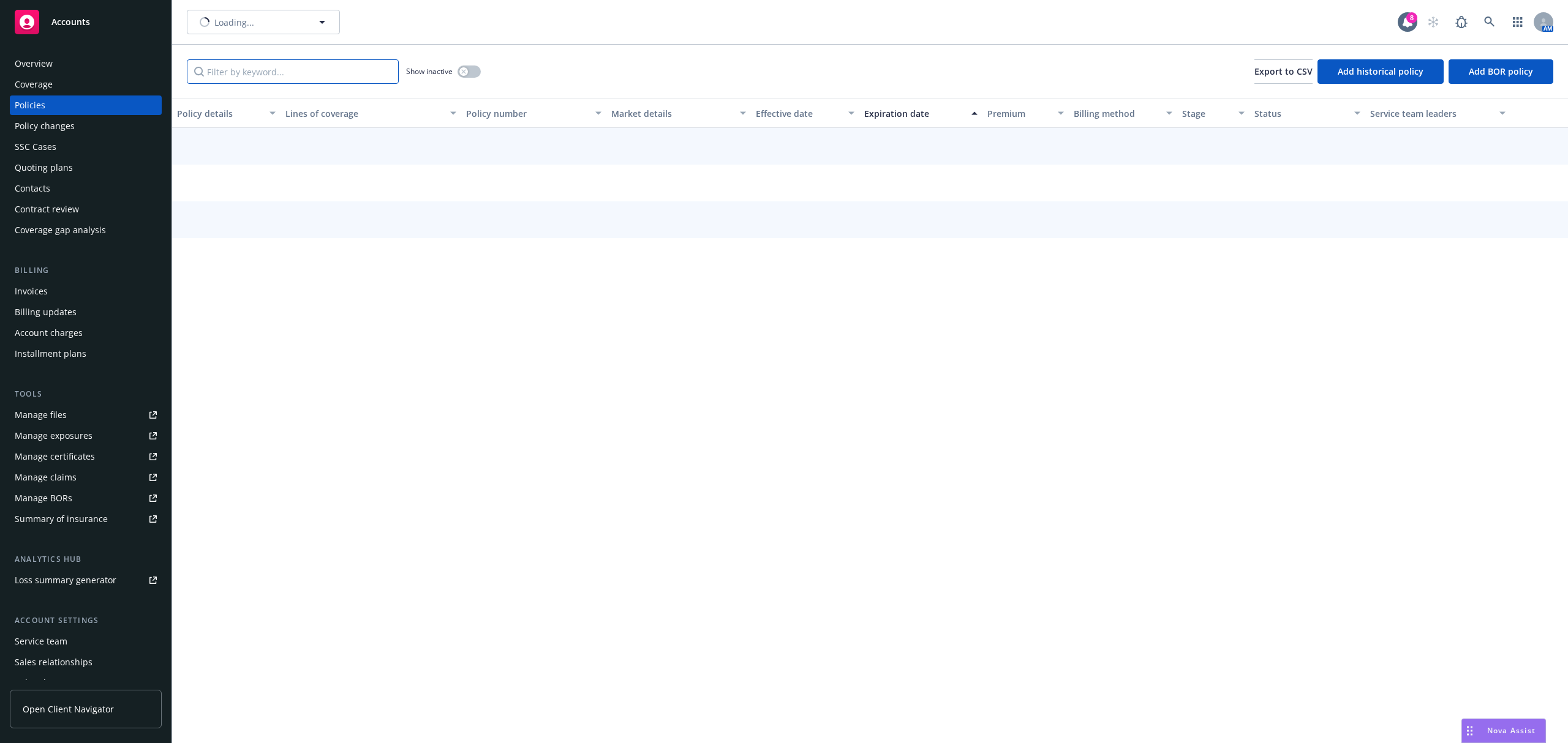
click at [295, 74] on input "Filter by keyword..." at bounding box center [292, 71] width 212 height 24
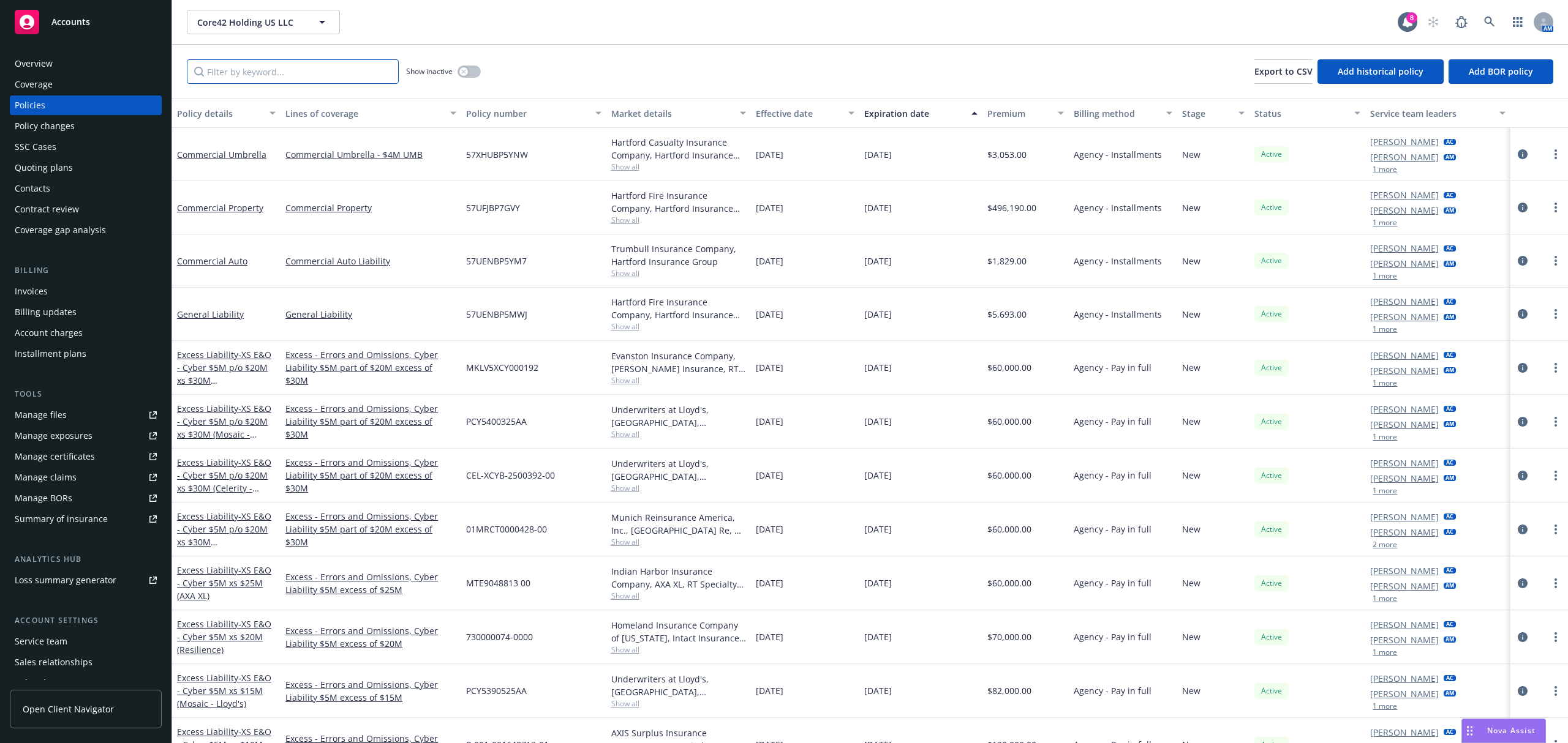
paste input "PCY5390525AA"
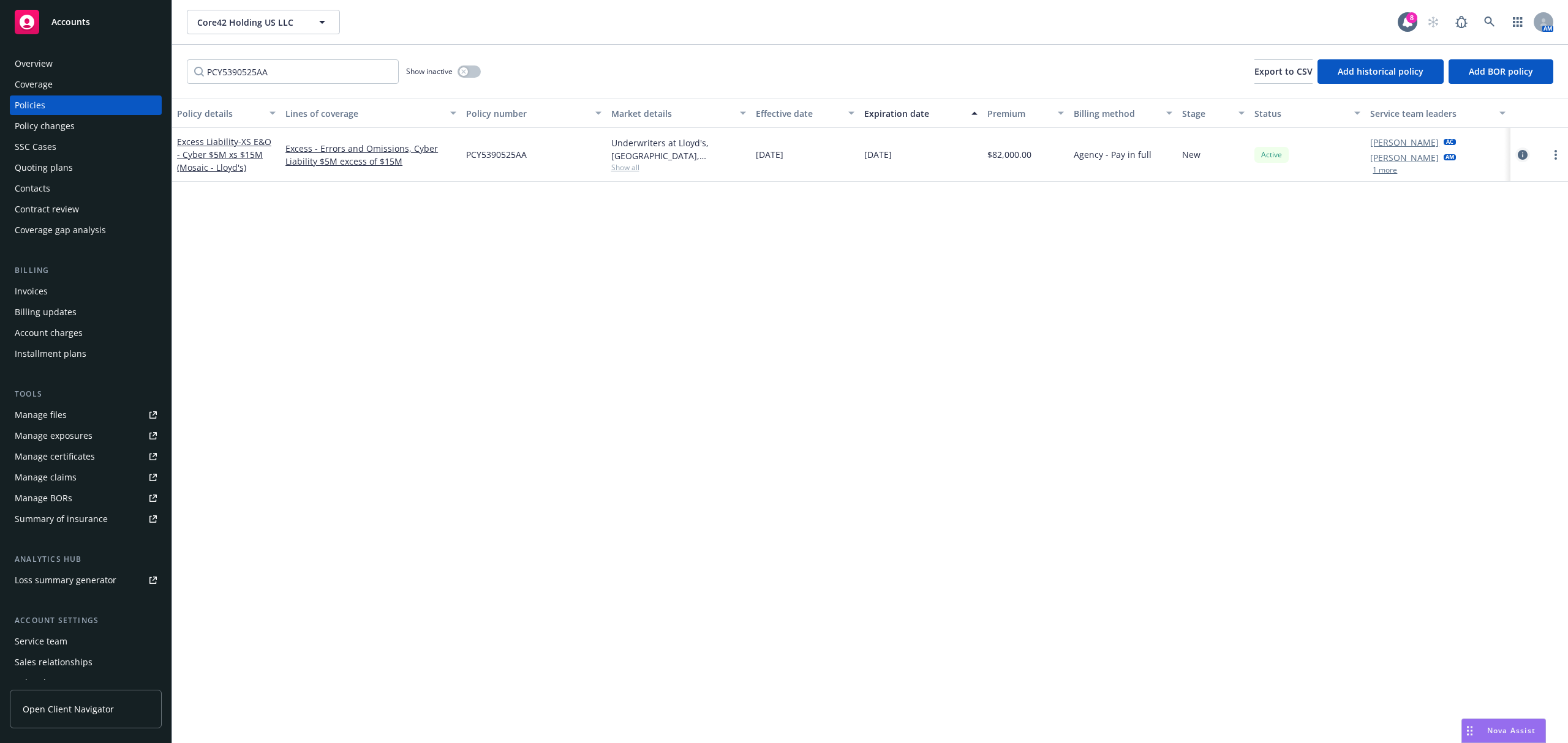
click at [1520, 157] on icon "circleInformation" at bounding box center [1523, 155] width 10 height 10
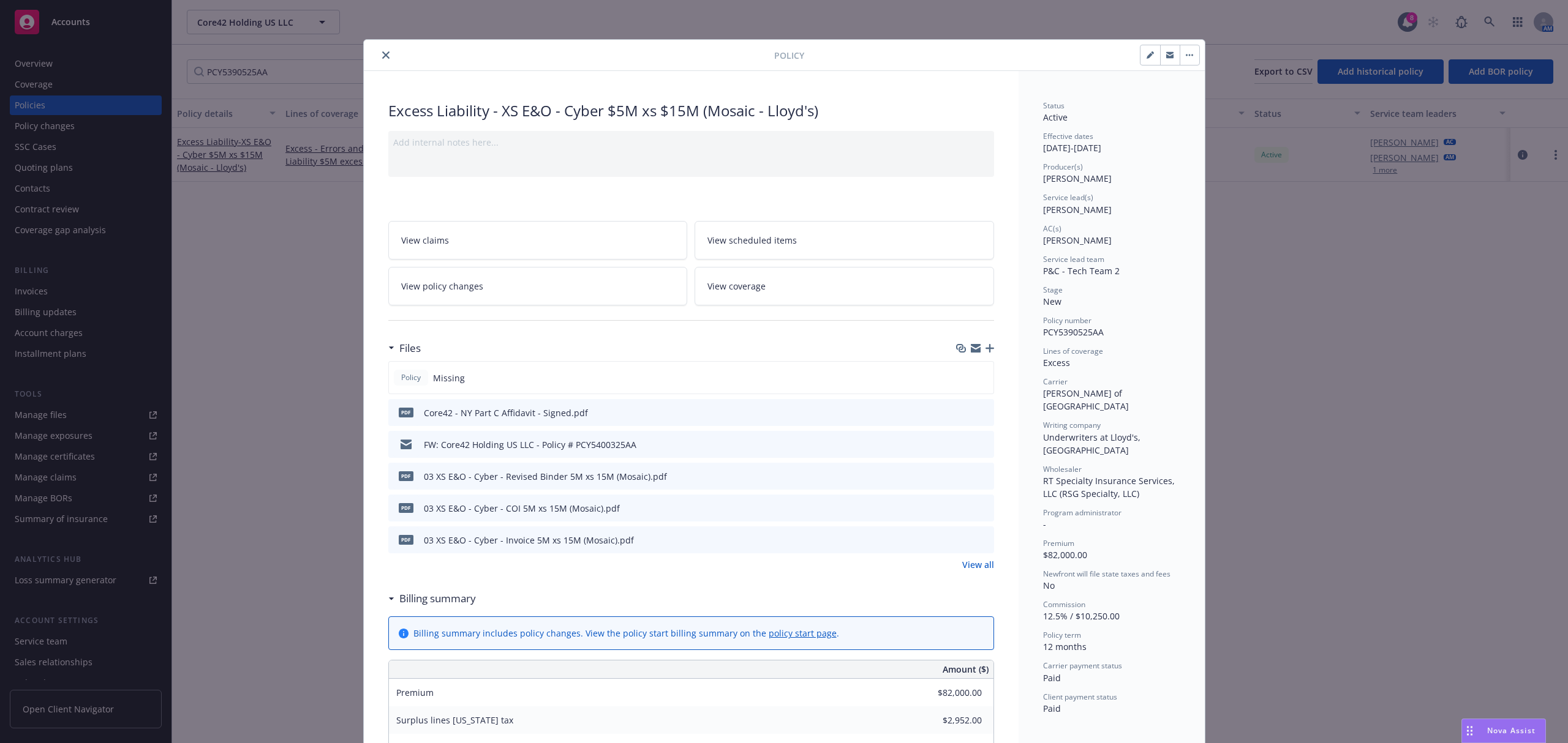
click at [379, 60] on button "close" at bounding box center [386, 55] width 14 height 14
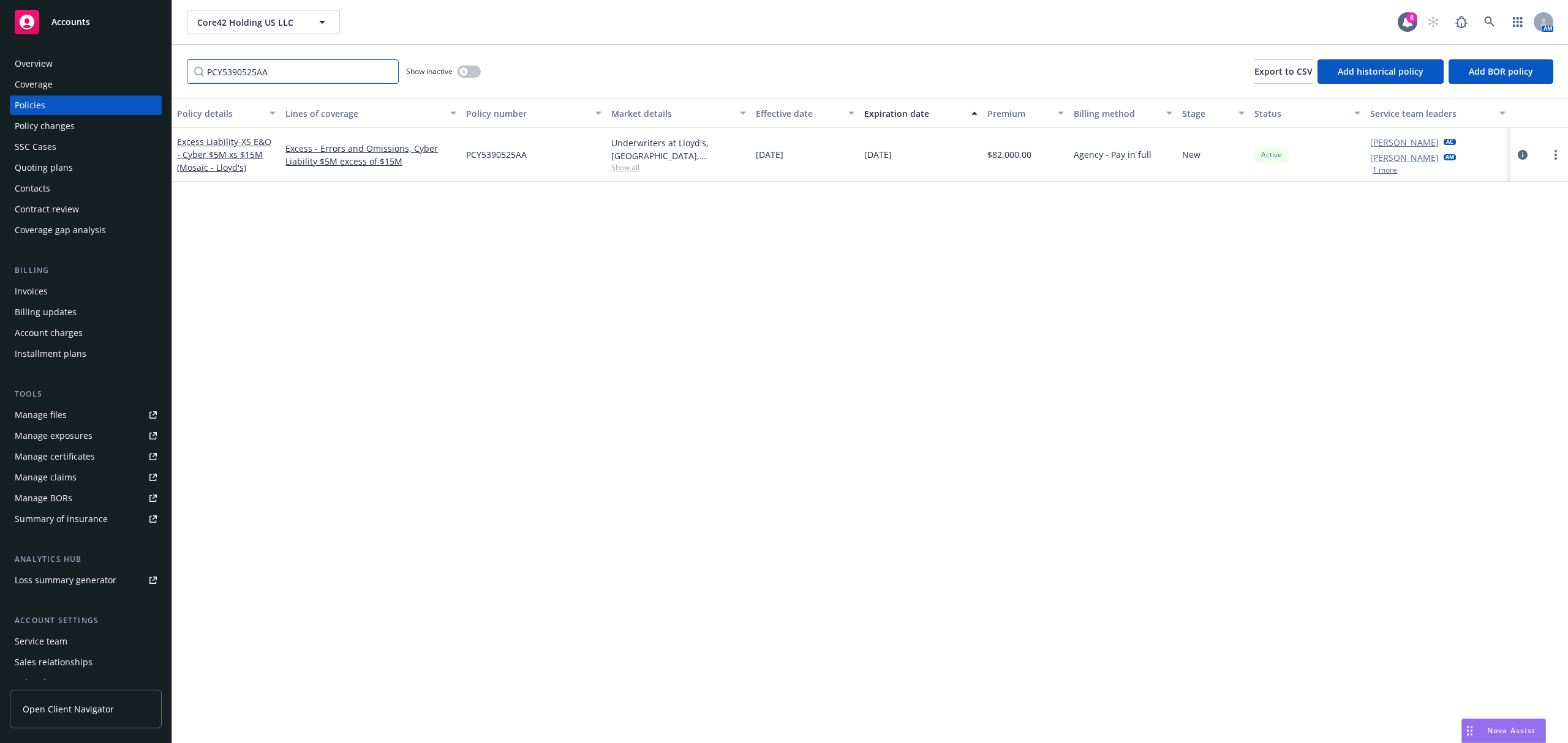
drag, startPoint x: 312, startPoint y: 66, endPoint x: 157, endPoint y: 67, distance: 155.0
click at [157, 67] on div "Accounts Overview Coverage Policies Policy changes SSC Cases Quoting plans Cont…" at bounding box center [784, 372] width 1568 height 743
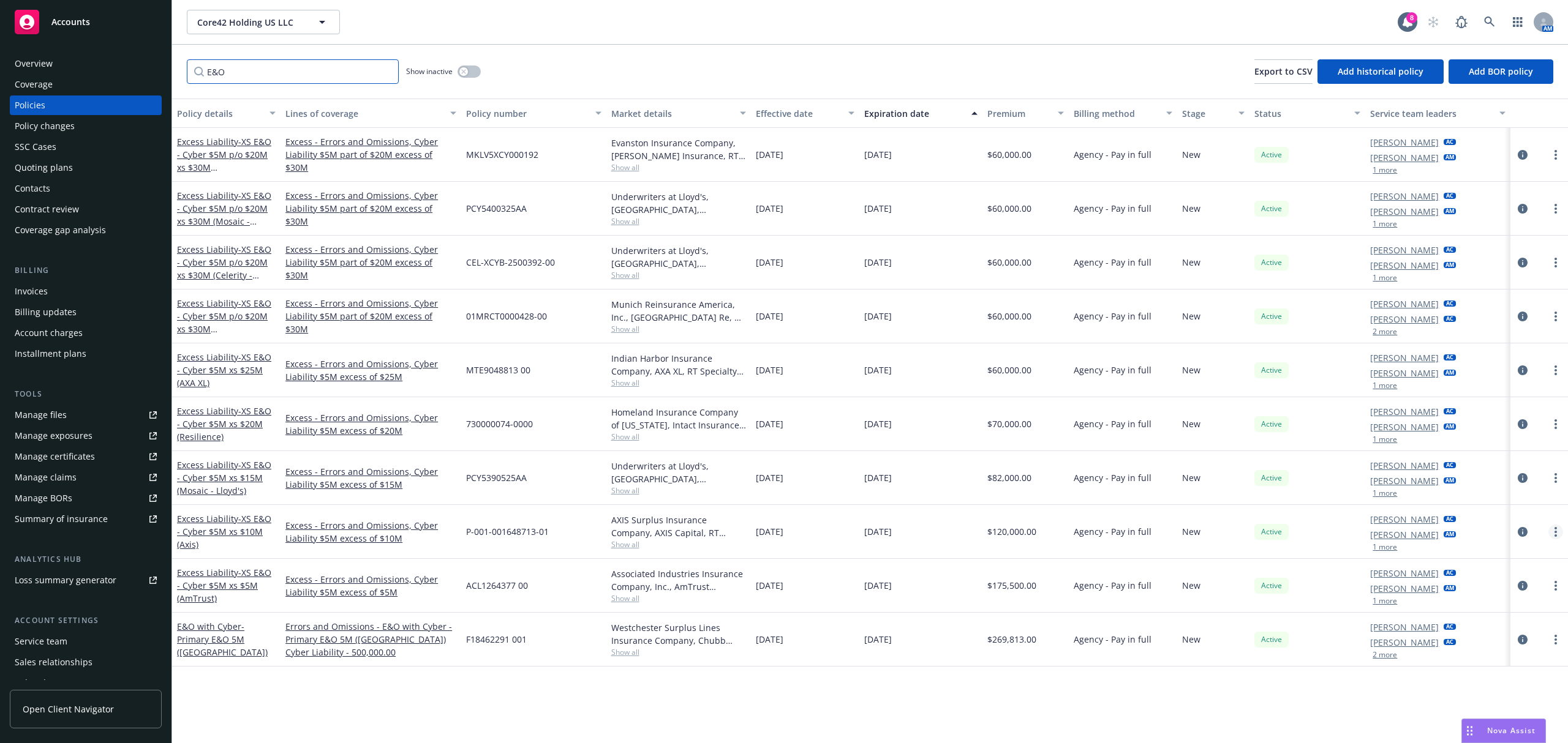
type input "E&O"
click at [1520, 480] on icon "circleInformation" at bounding box center [1523, 478] width 10 height 10
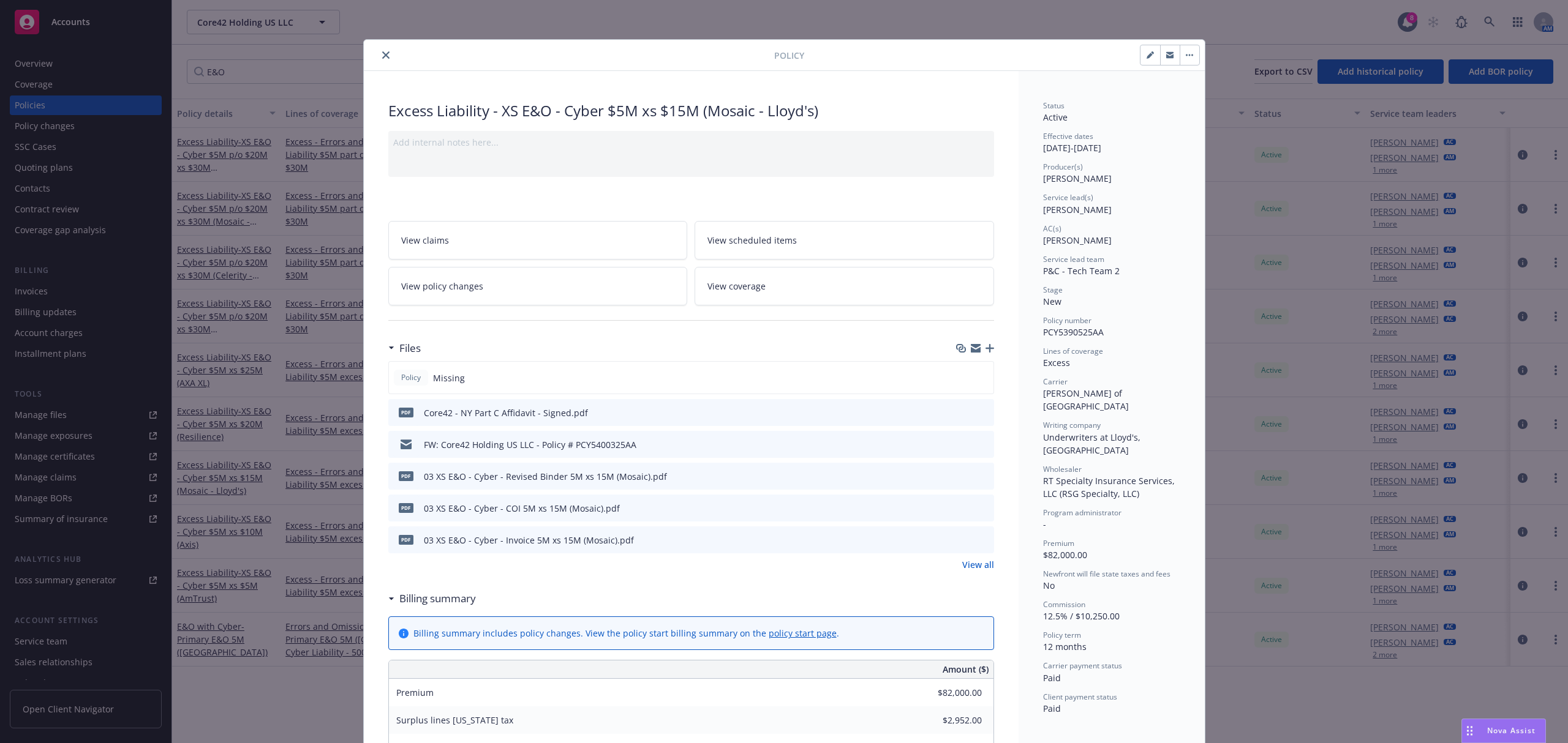
scroll to position [37, 0]
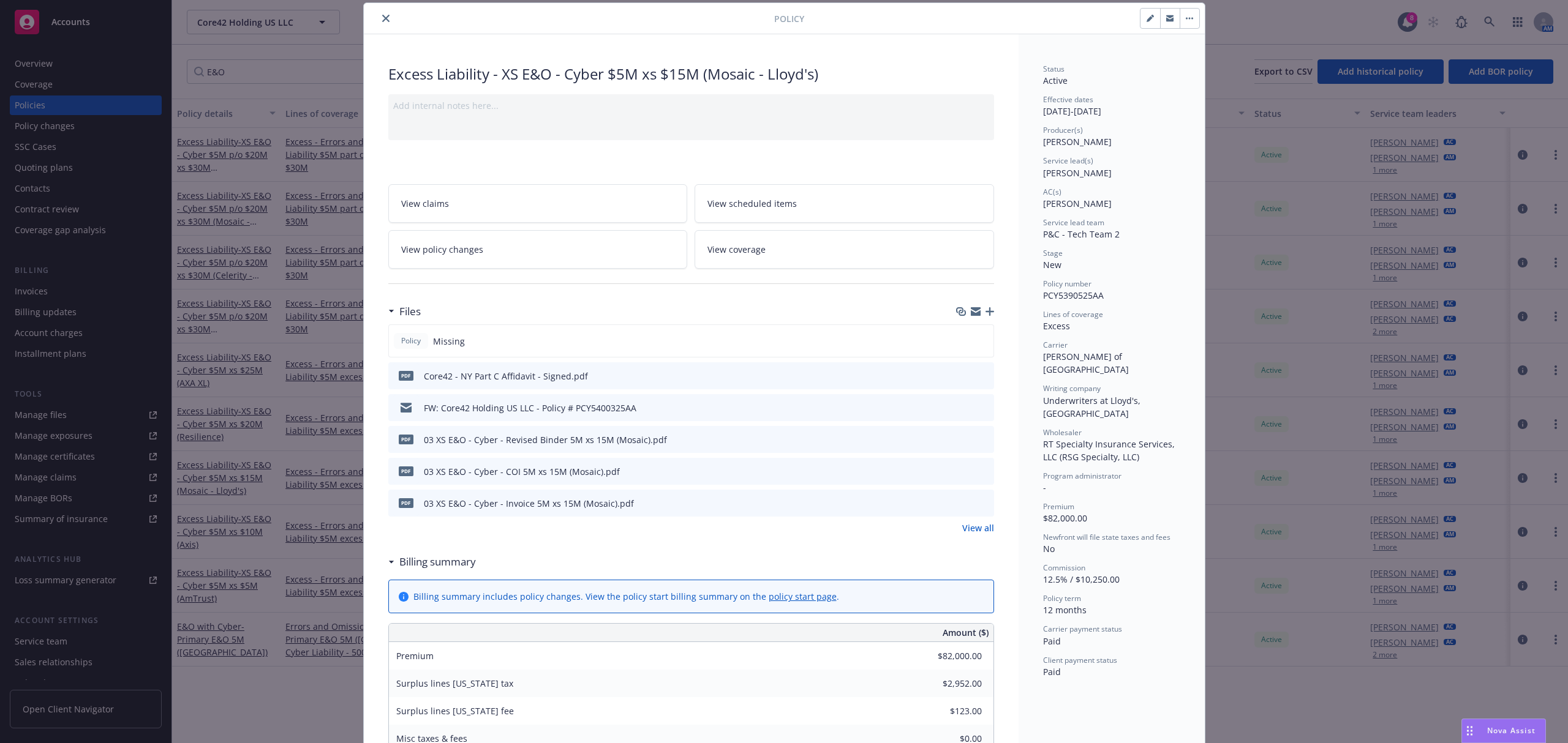
click at [986, 312] on icon "button" at bounding box center [990, 311] width 9 height 9
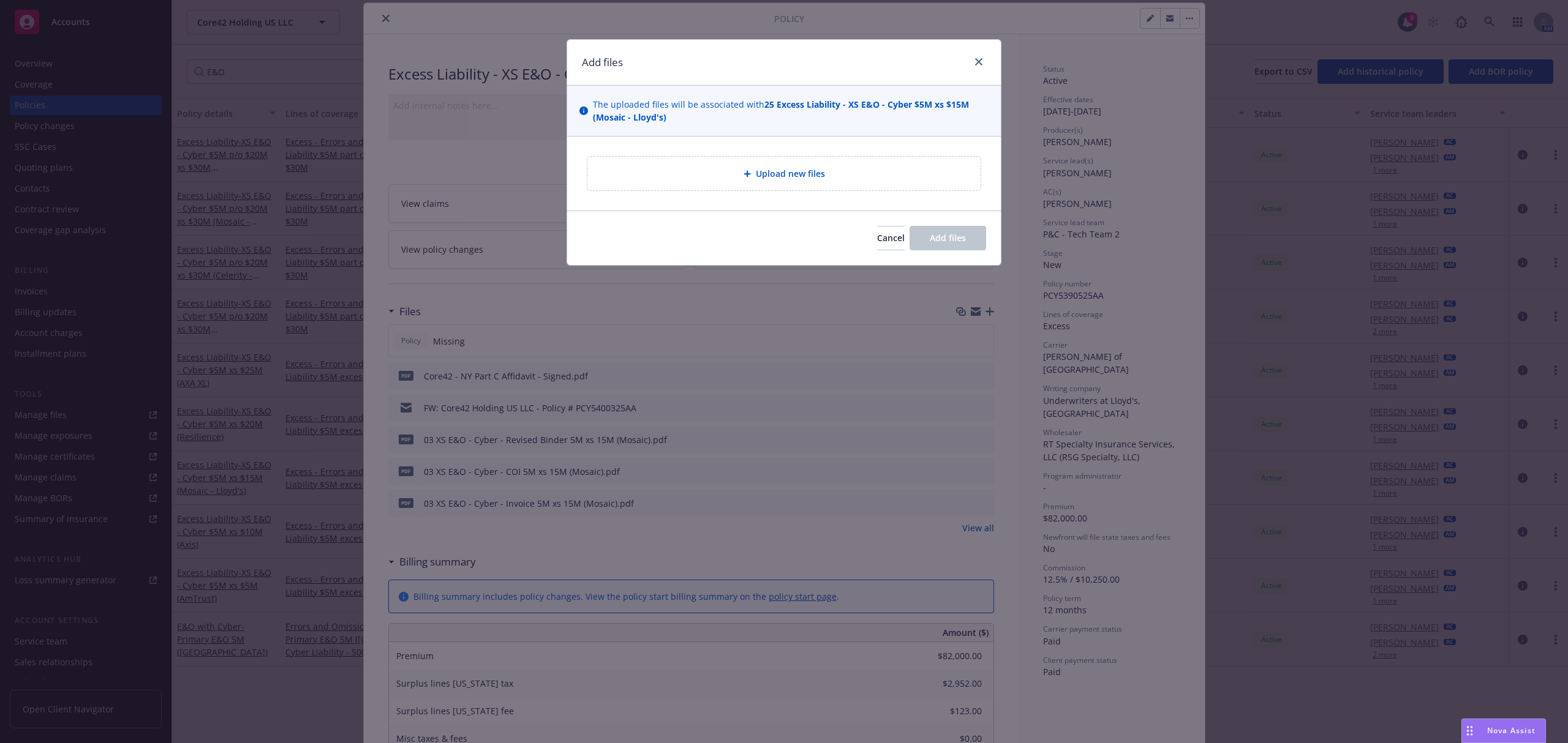
click at [887, 164] on div "Upload new files" at bounding box center [784, 173] width 393 height 33
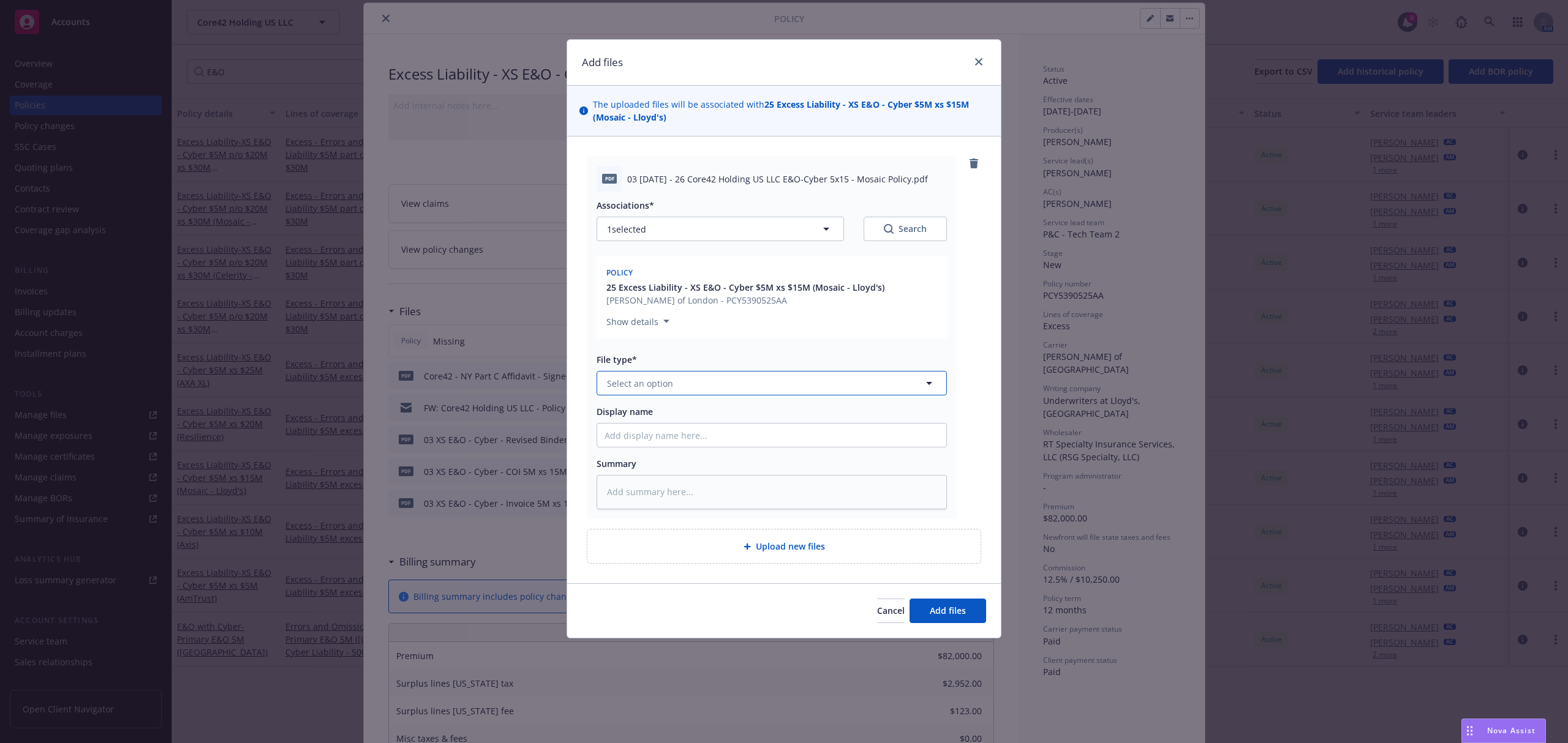
click at [706, 382] on button "Select an option" at bounding box center [772, 383] width 351 height 24
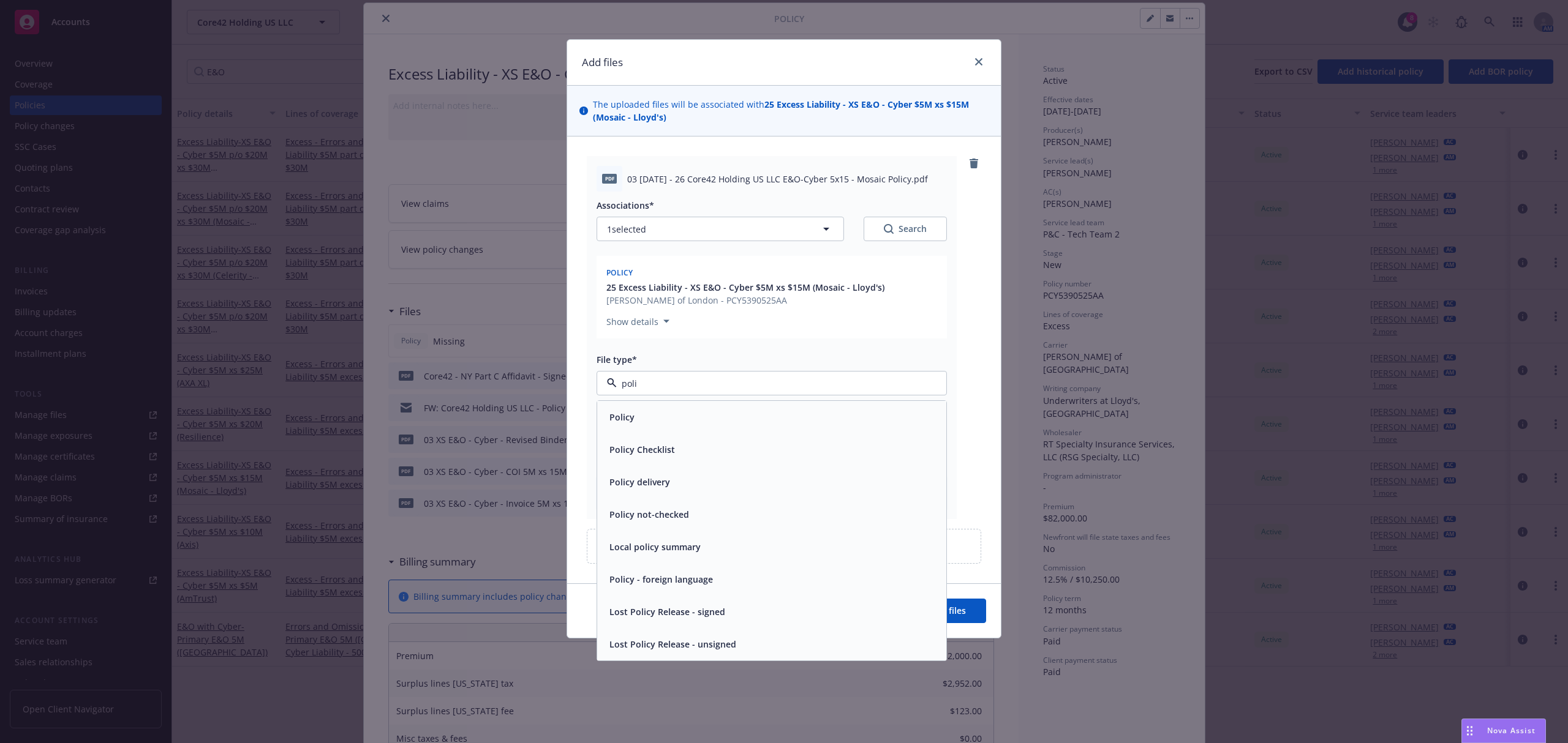
type input "polic"
click at [614, 422] on span "Policy" at bounding box center [622, 417] width 25 height 13
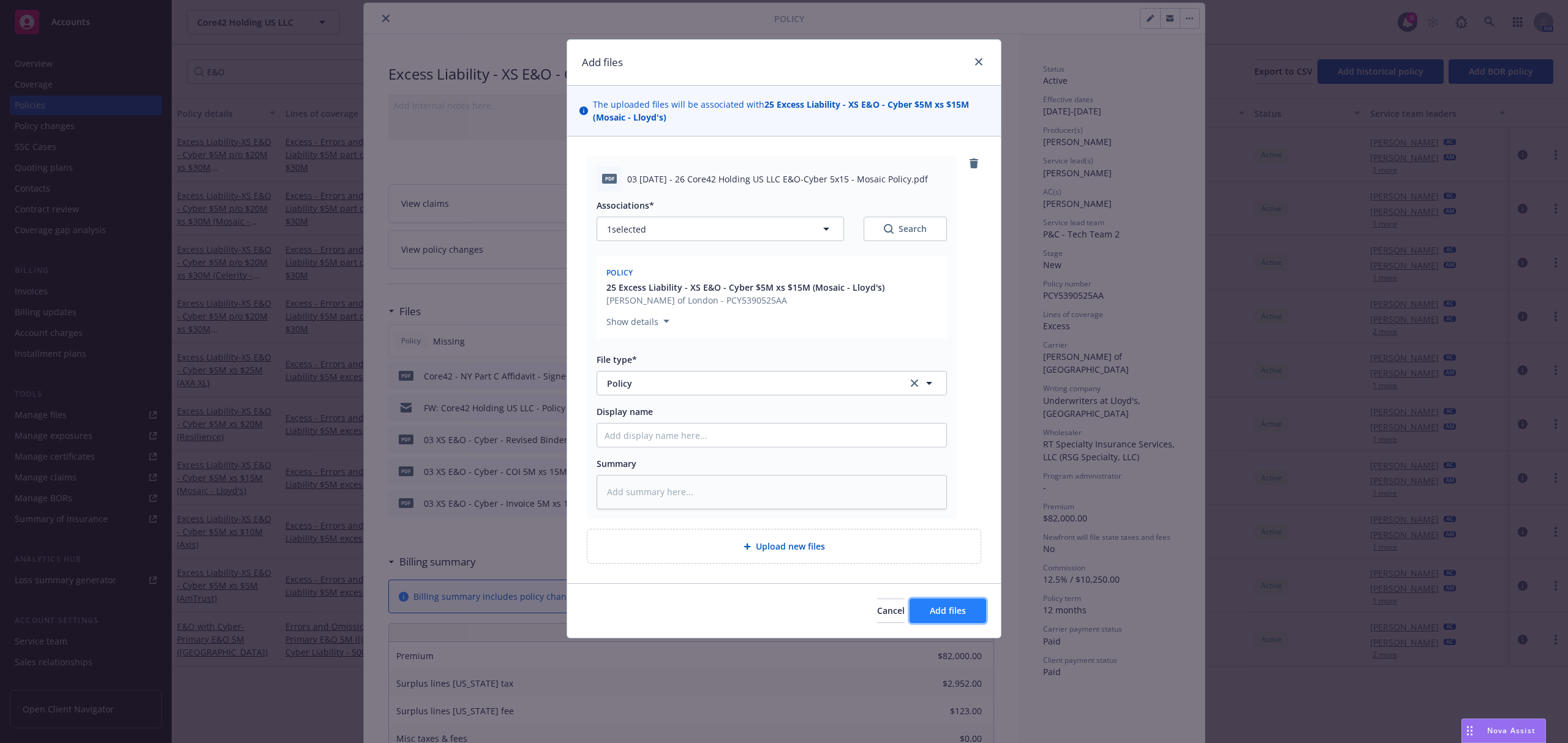
click at [941, 608] on span "Add files" at bounding box center [948, 611] width 36 height 12
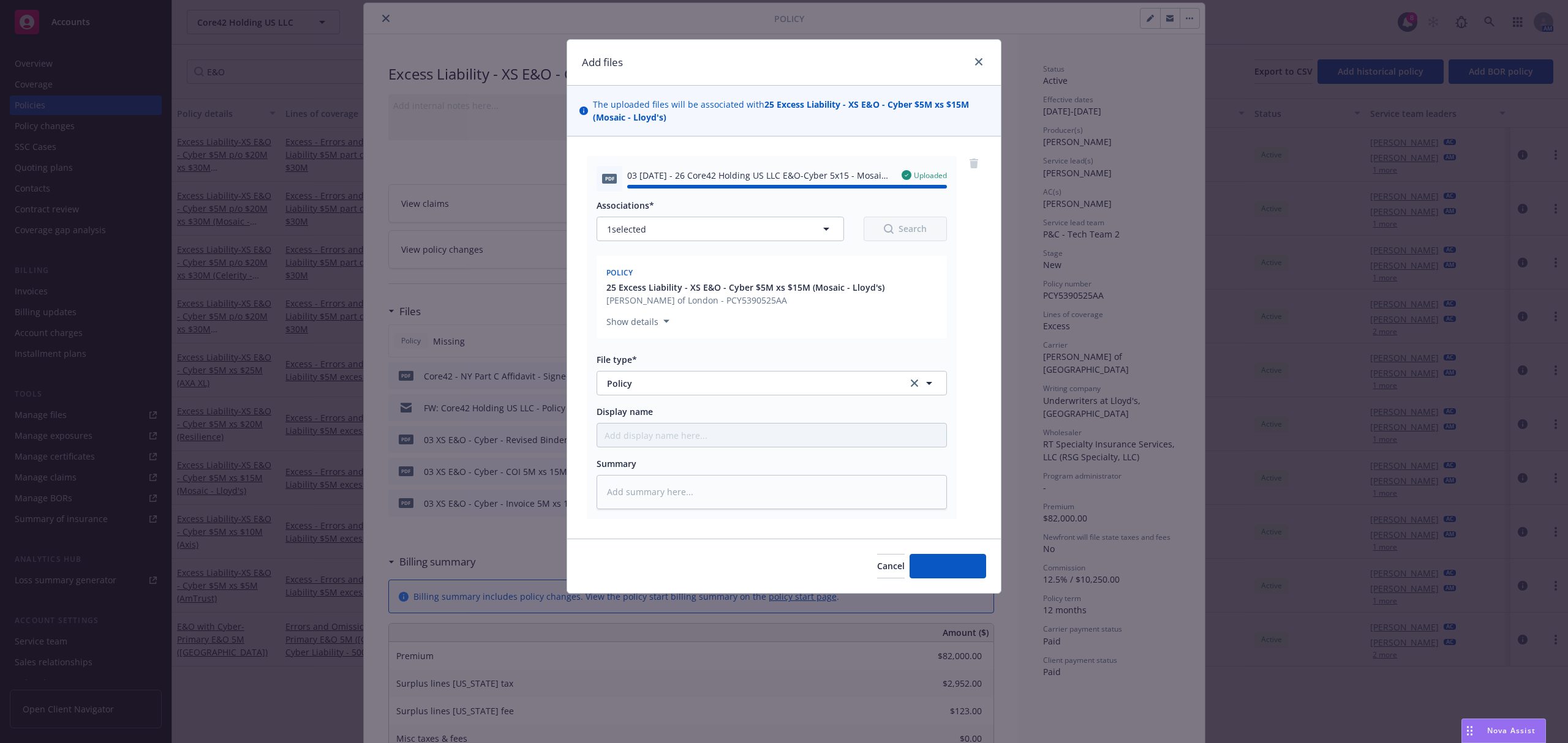
type textarea "x"
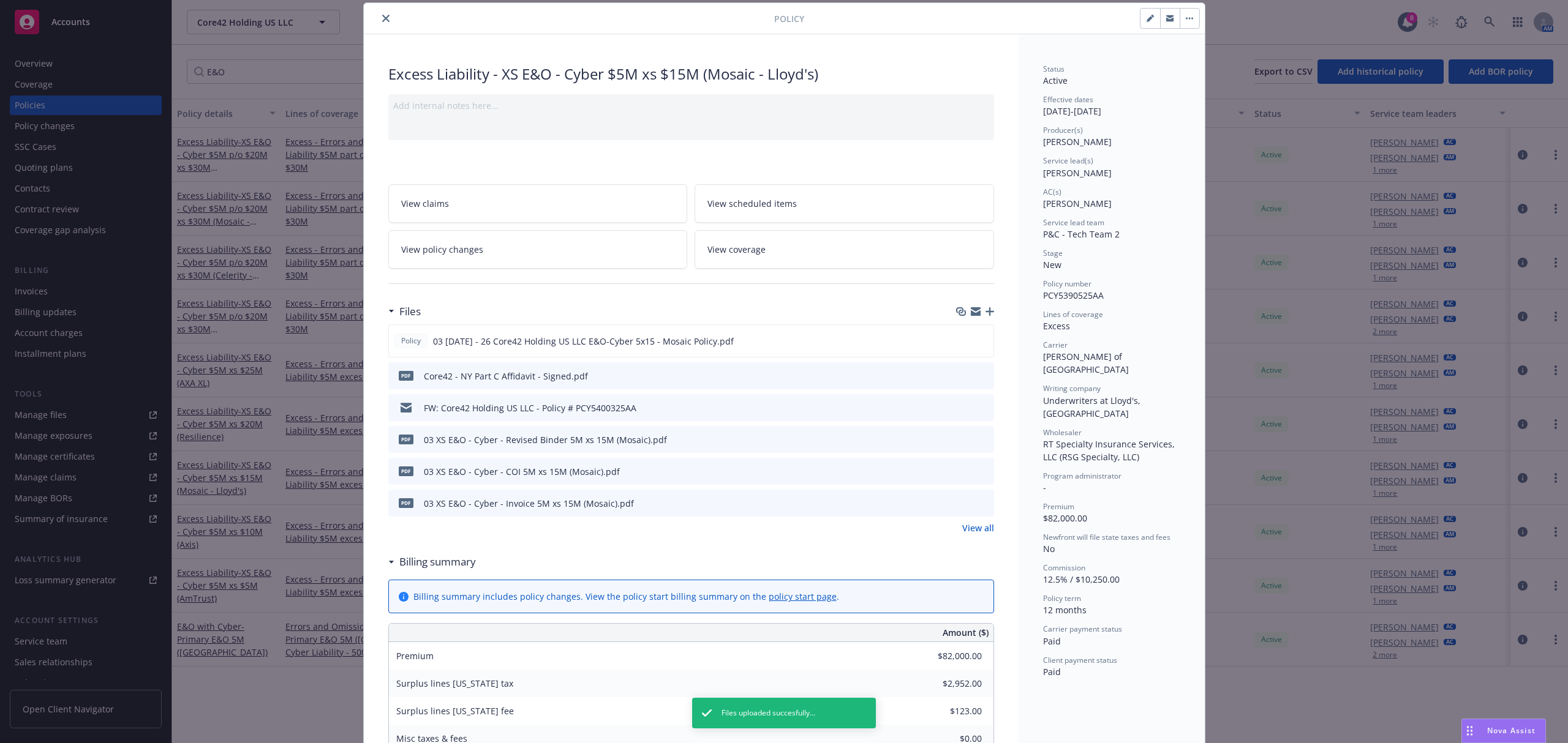
scroll to position [0, 0]
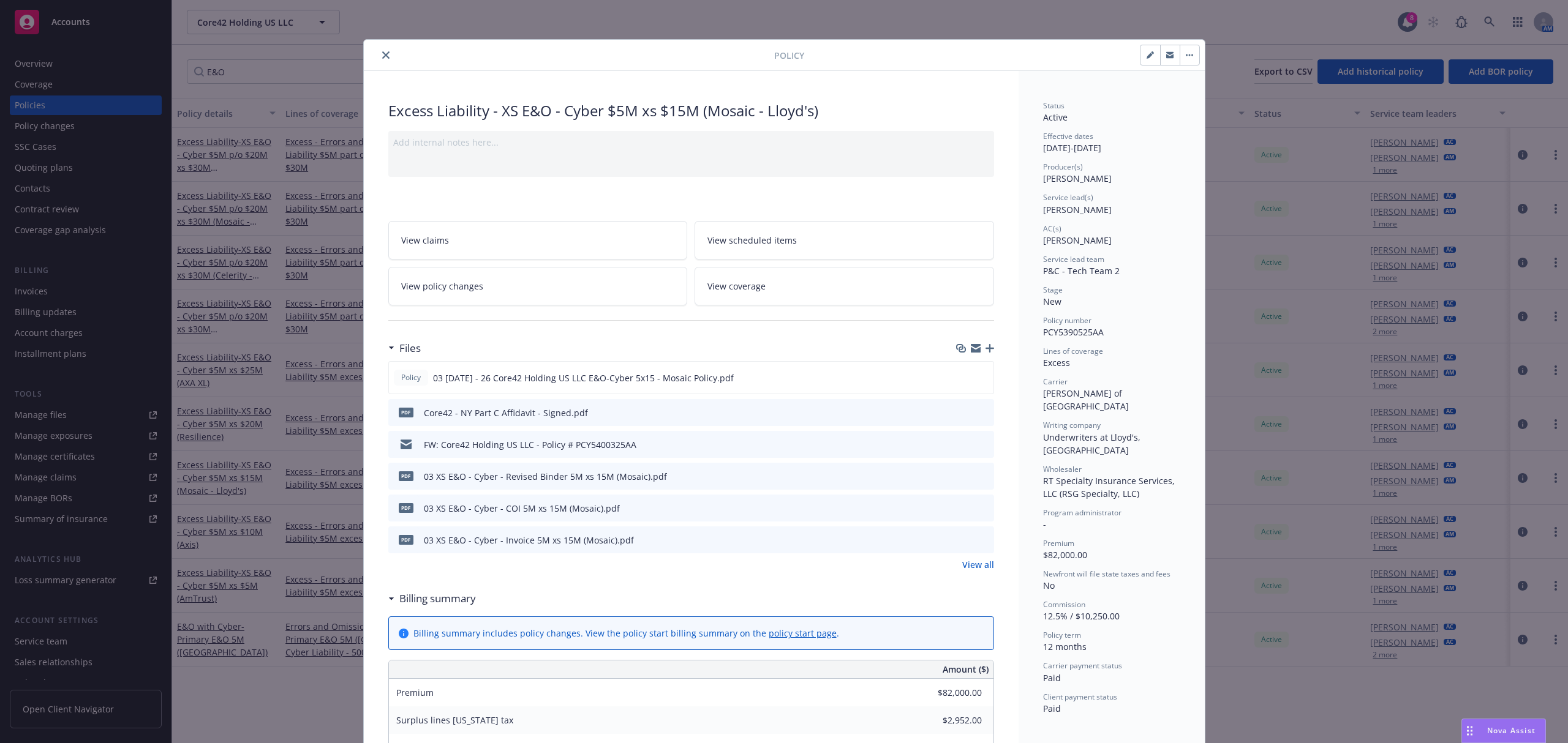
click at [379, 59] on button "close" at bounding box center [386, 55] width 14 height 14
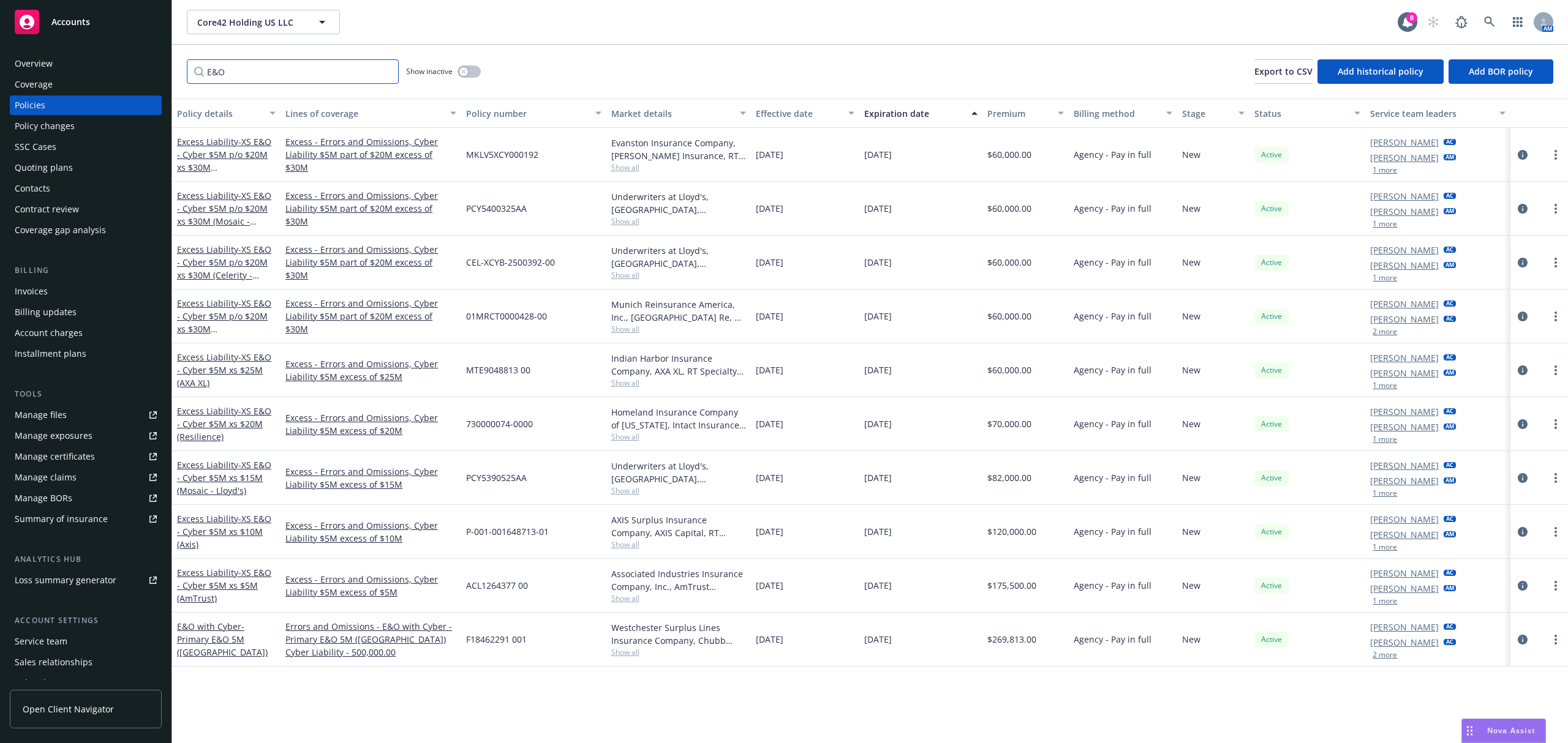
drag, startPoint x: 283, startPoint y: 79, endPoint x: 113, endPoint y: 38, distance: 174.9
click at [113, 38] on div "Accounts Overview Coverage Policies Policy changes SSC Cases Quoting plans Cont…" at bounding box center [784, 372] width 1568 height 743
type input "5/26/"
